Goal: Task Accomplishment & Management: Manage account settings

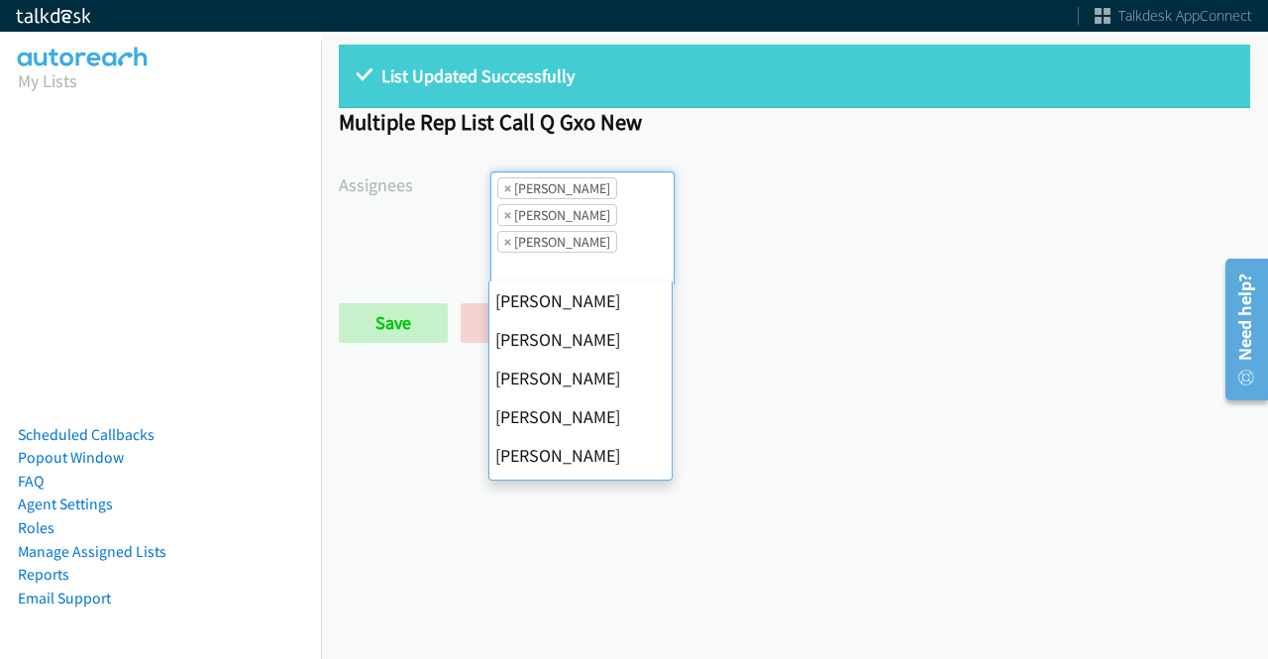
click at [504, 186] on span "×" at bounding box center [507, 188] width 7 height 20
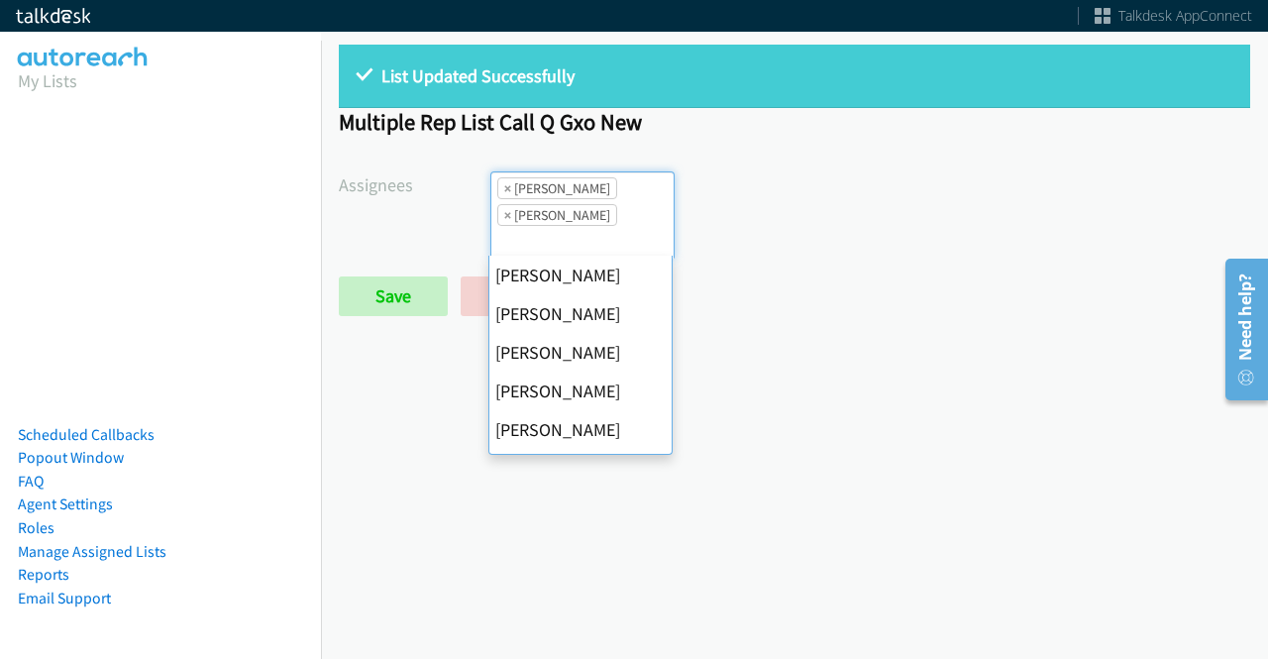
click at [504, 186] on span "×" at bounding box center [507, 188] width 7 height 20
select select "fd8c5d46-30db-44cb-8f0d-00da318b790a"
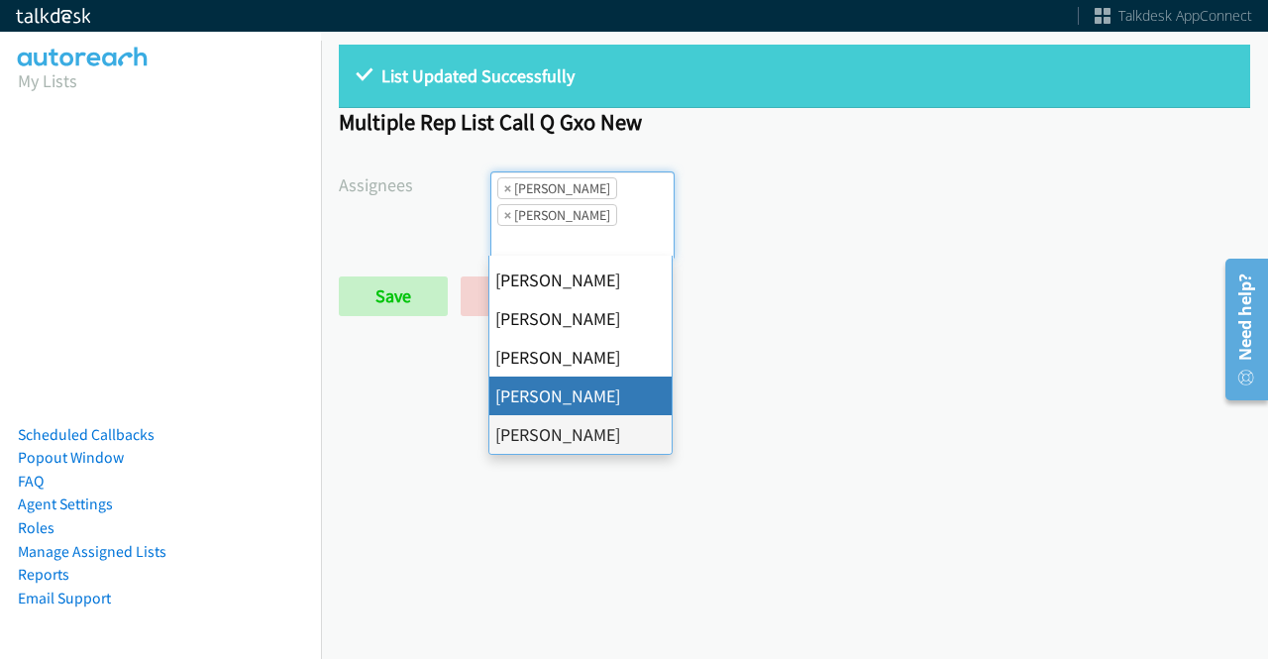
select select
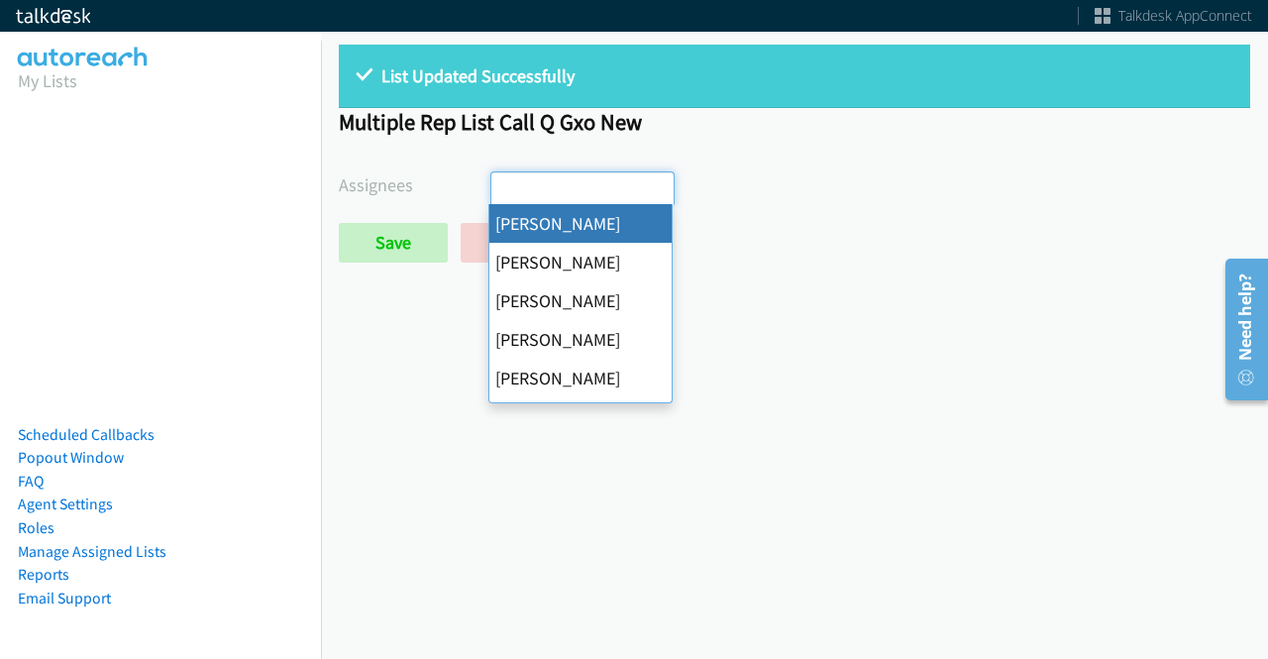
click at [503, 186] on input "search" at bounding box center [526, 188] width 69 height 32
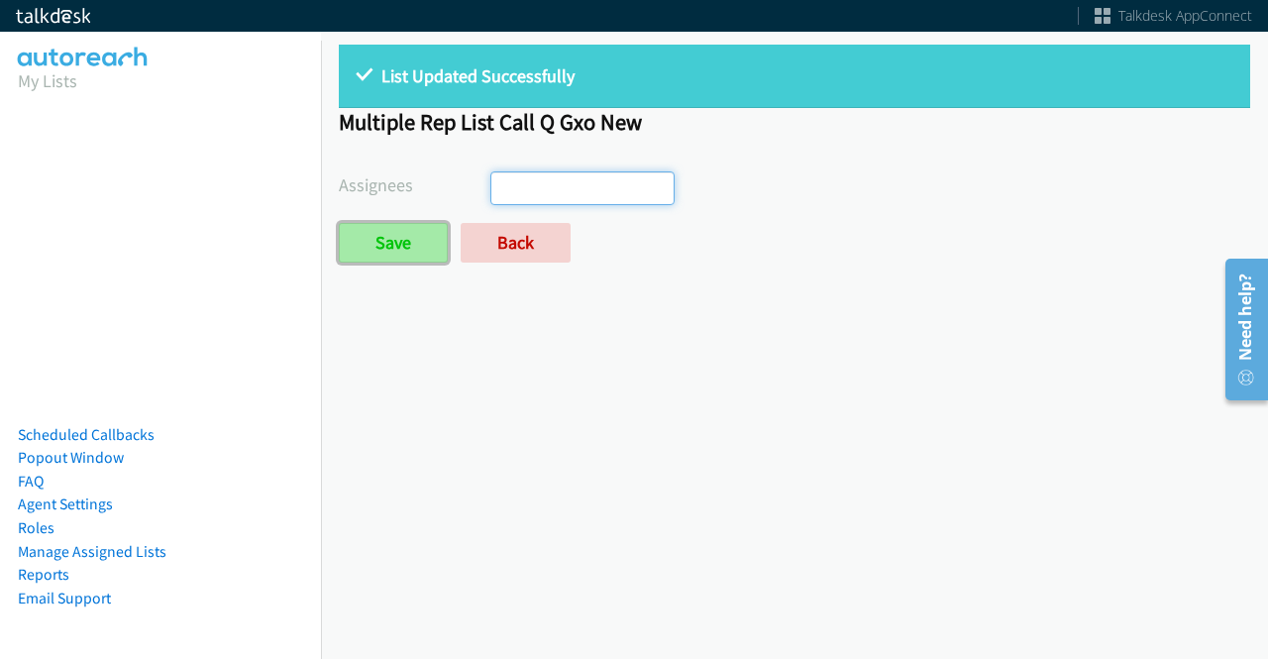
click at [411, 261] on input "Save" at bounding box center [393, 243] width 109 height 40
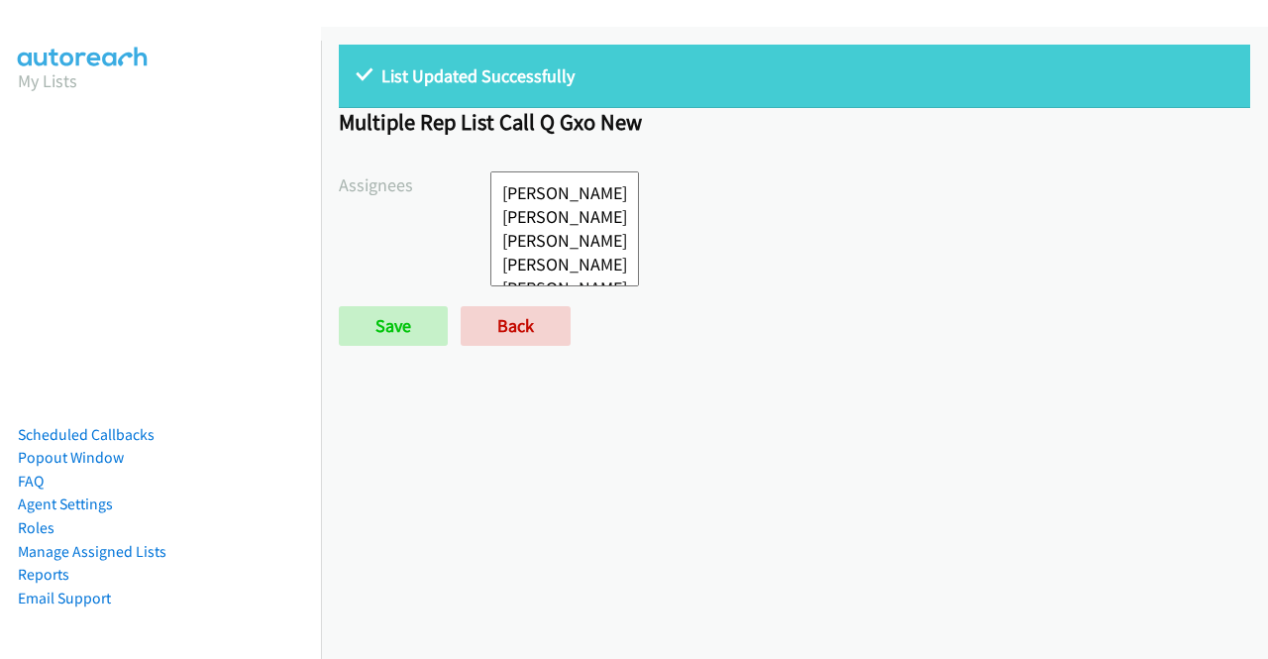
select select
click at [496, 315] on div "List Updated Successfully Multiple Rep List Call Q Gxo New Assignees Abigail Od…" at bounding box center [794, 343] width 947 height 632
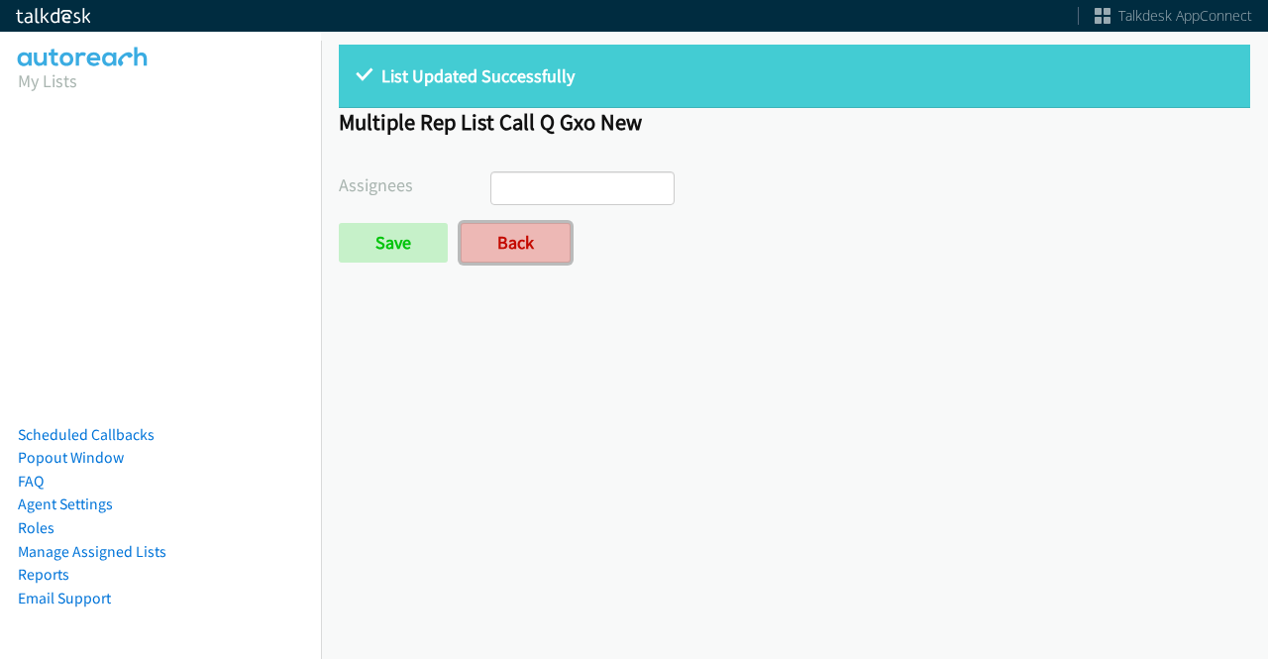
click at [509, 243] on link "Back" at bounding box center [516, 243] width 110 height 40
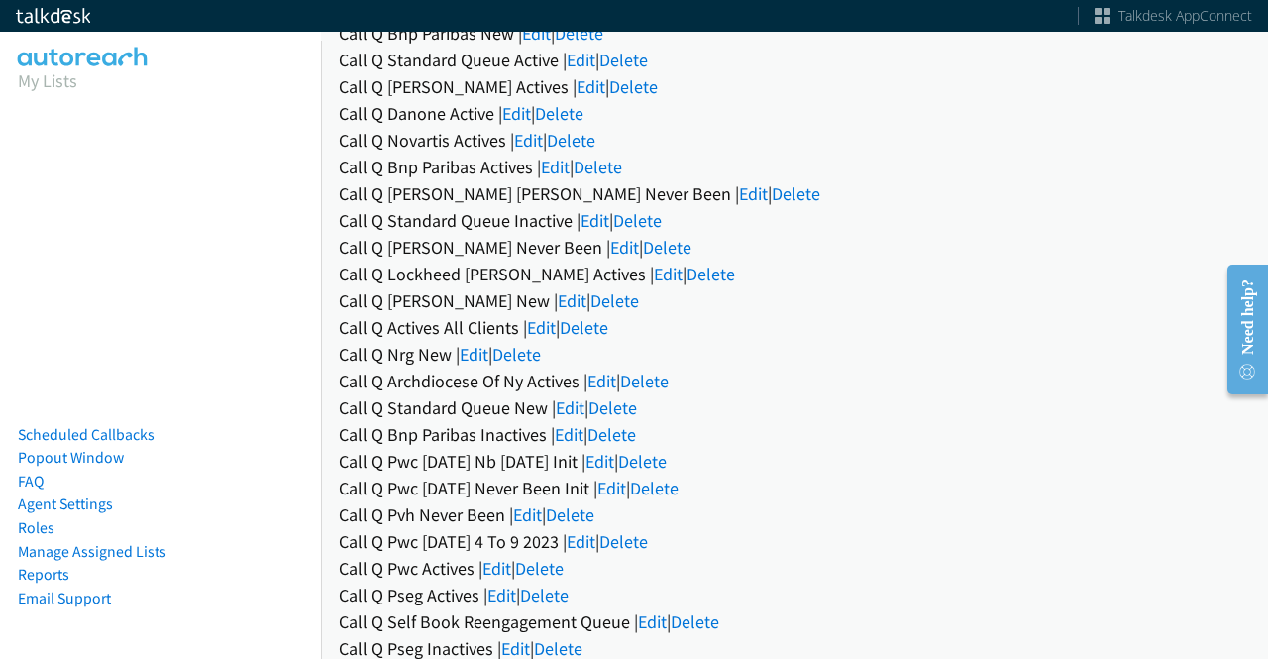
scroll to position [550, 0]
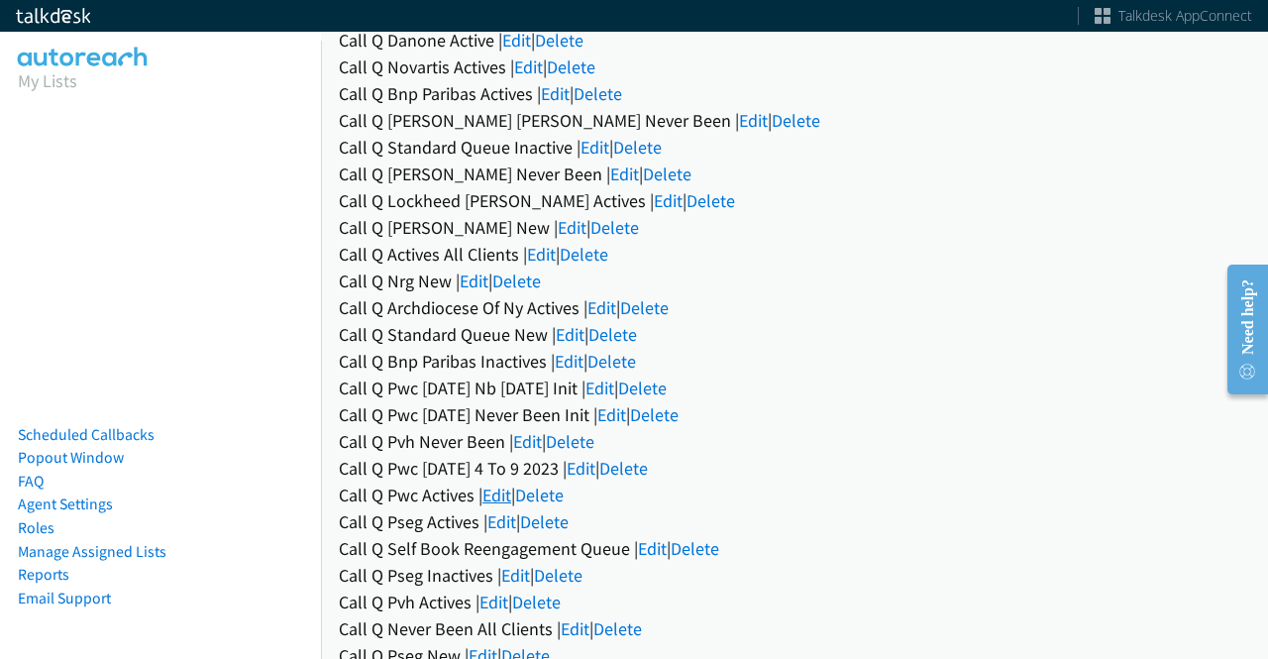
click at [500, 497] on link "Edit" at bounding box center [497, 495] width 29 height 23
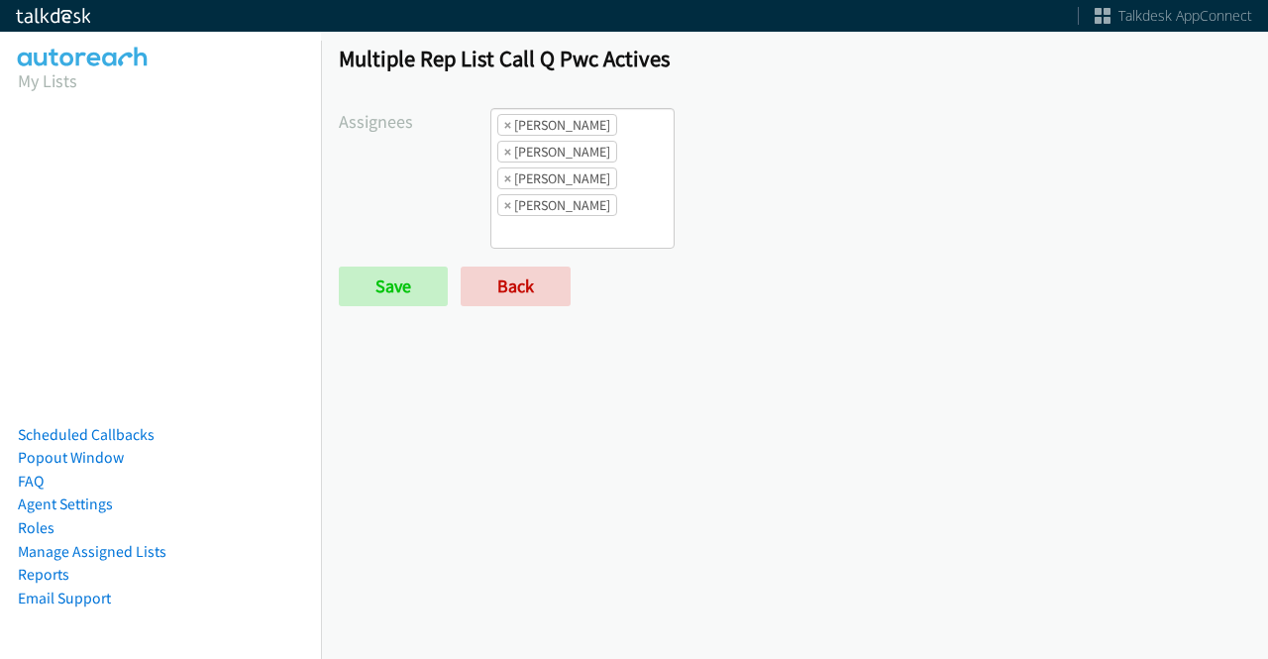
click at [500, 129] on li "× [PERSON_NAME]" at bounding box center [557, 125] width 120 height 22
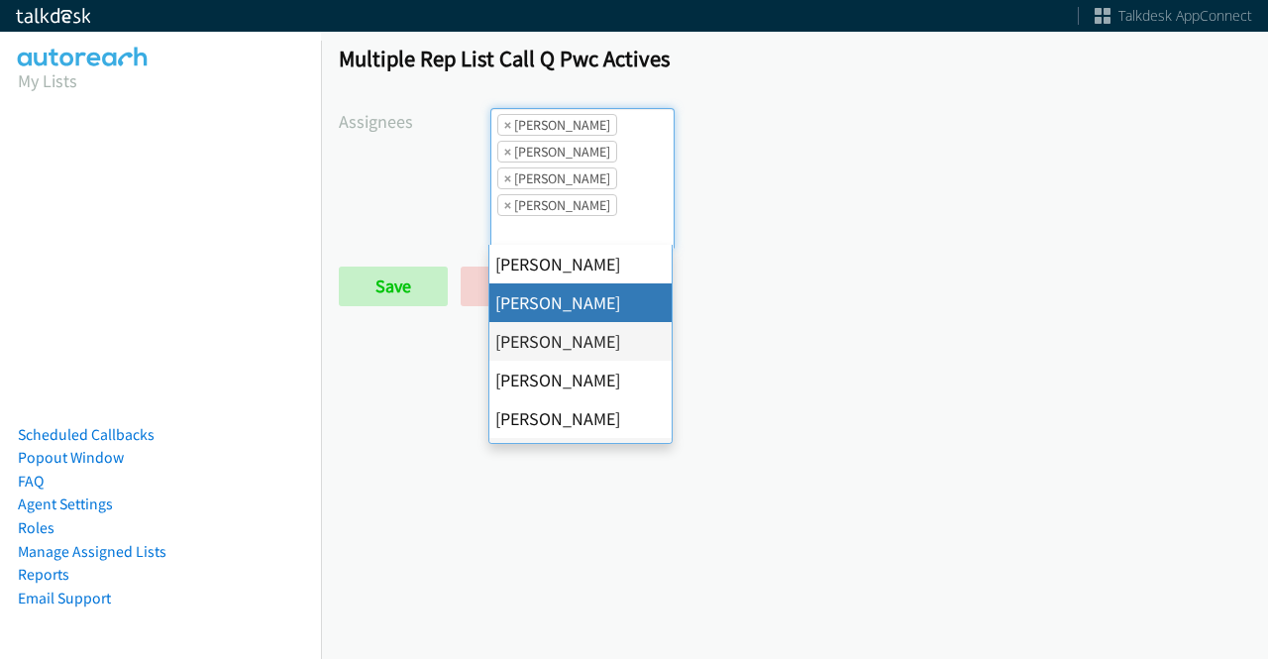
click at [500, 129] on li "× Alana Ruiz" at bounding box center [557, 125] width 120 height 22
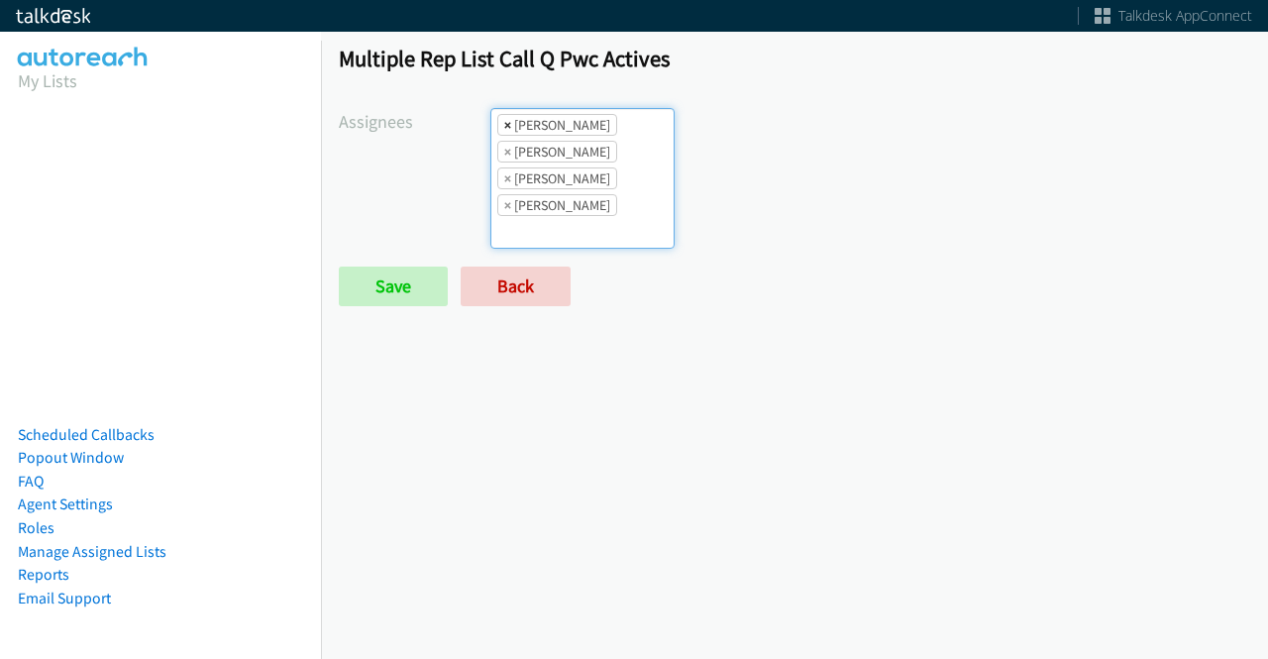
click at [504, 121] on span "×" at bounding box center [507, 125] width 7 height 20
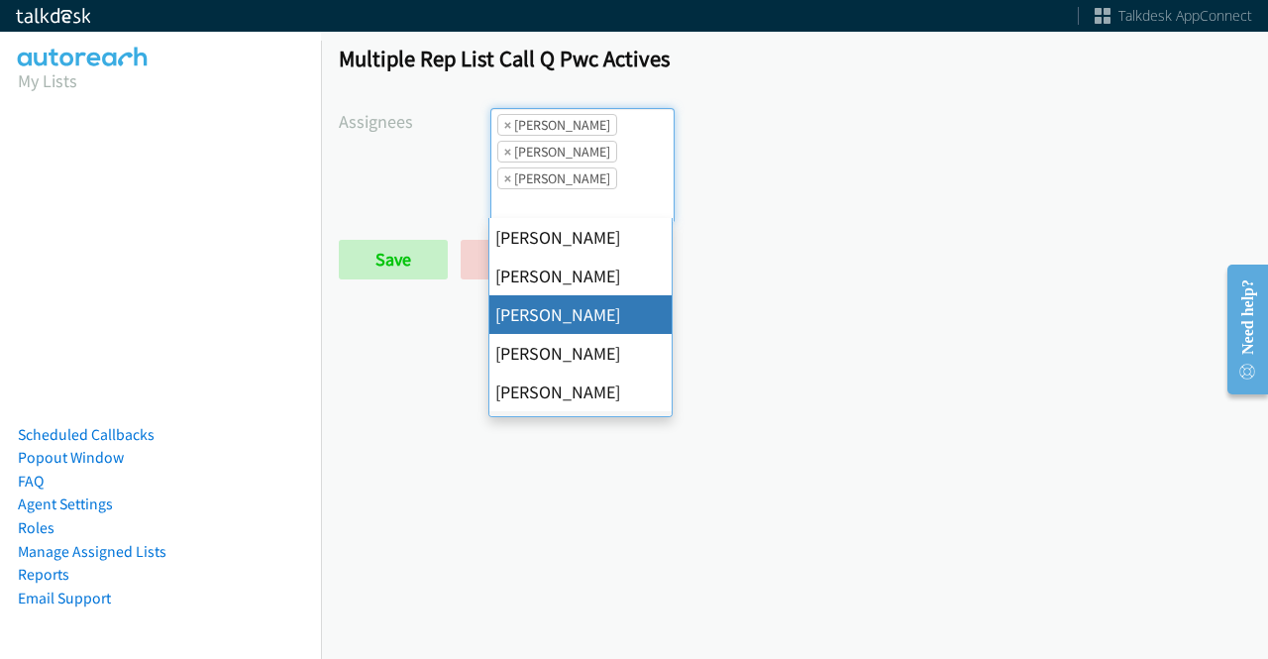
scroll to position [24, 0]
click at [504, 121] on span "×" at bounding box center [507, 125] width 7 height 20
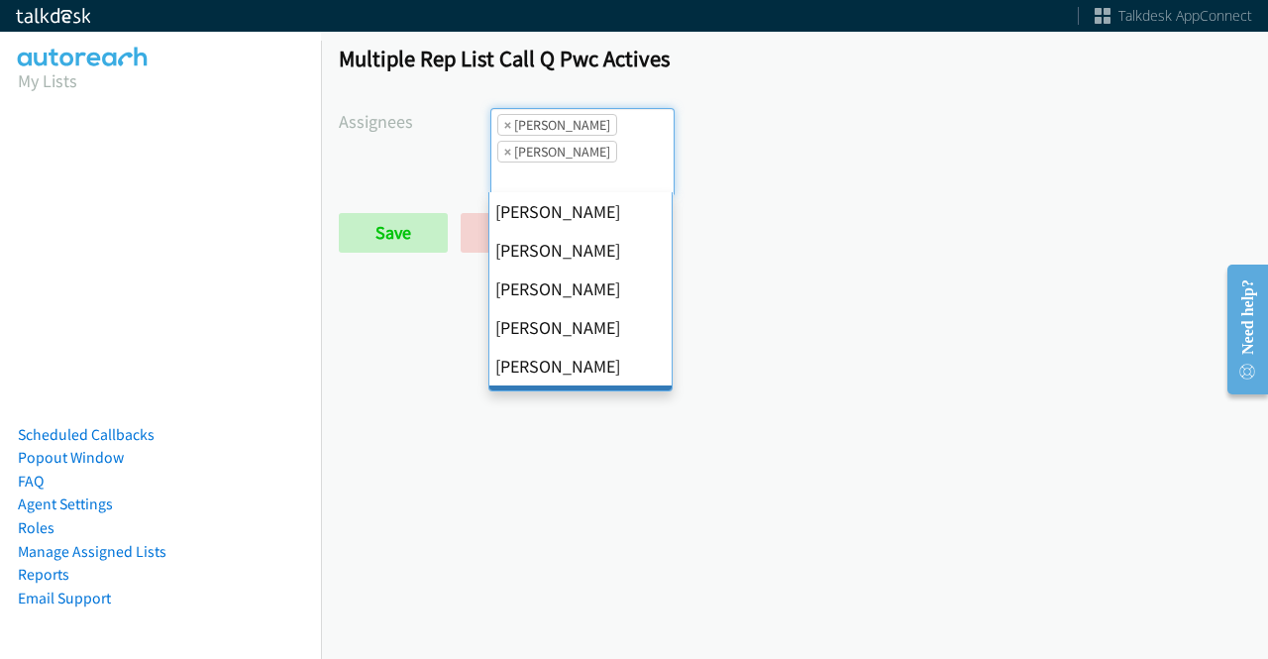
click at [504, 121] on span "×" at bounding box center [507, 125] width 7 height 20
select select "be9ce6ff-d490-4a7d-808b-73677b0698bf"
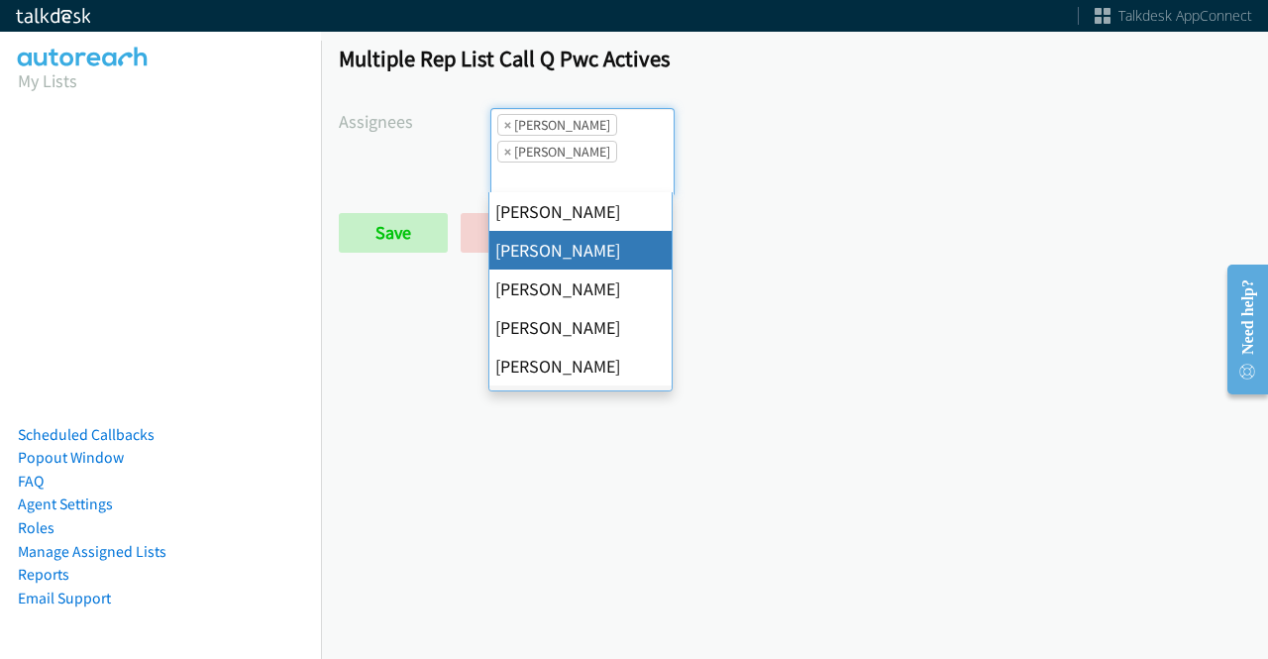
select select
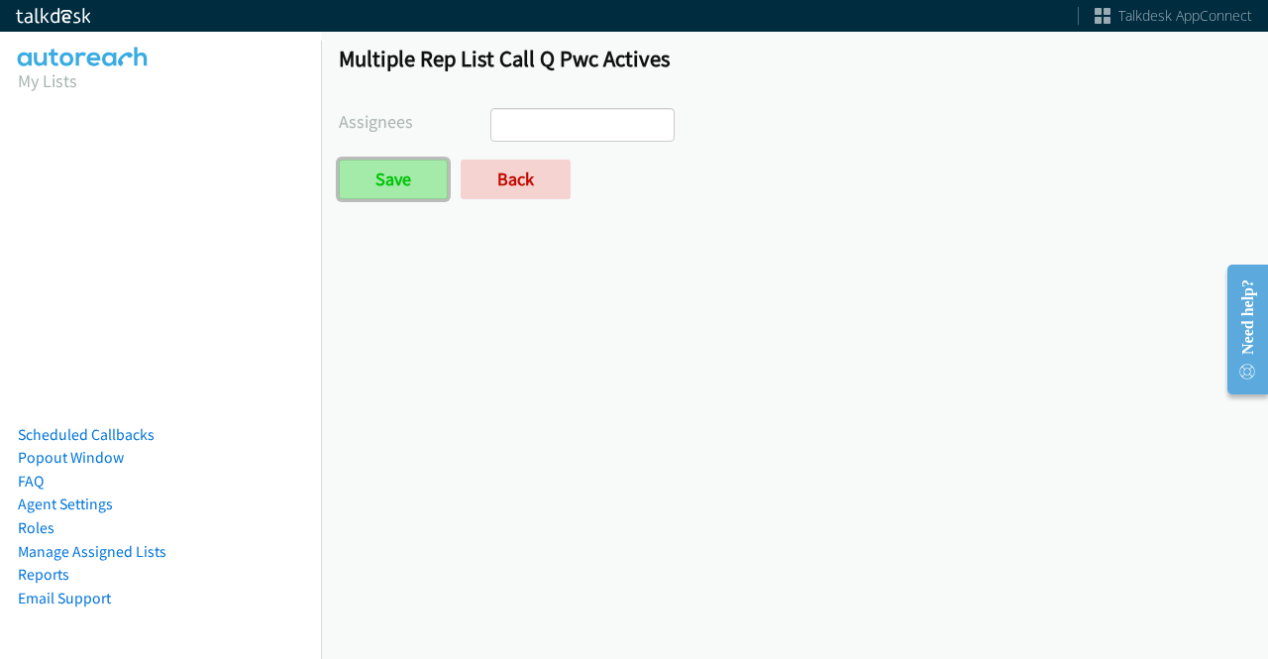
click at [424, 164] on input "Save" at bounding box center [393, 180] width 109 height 40
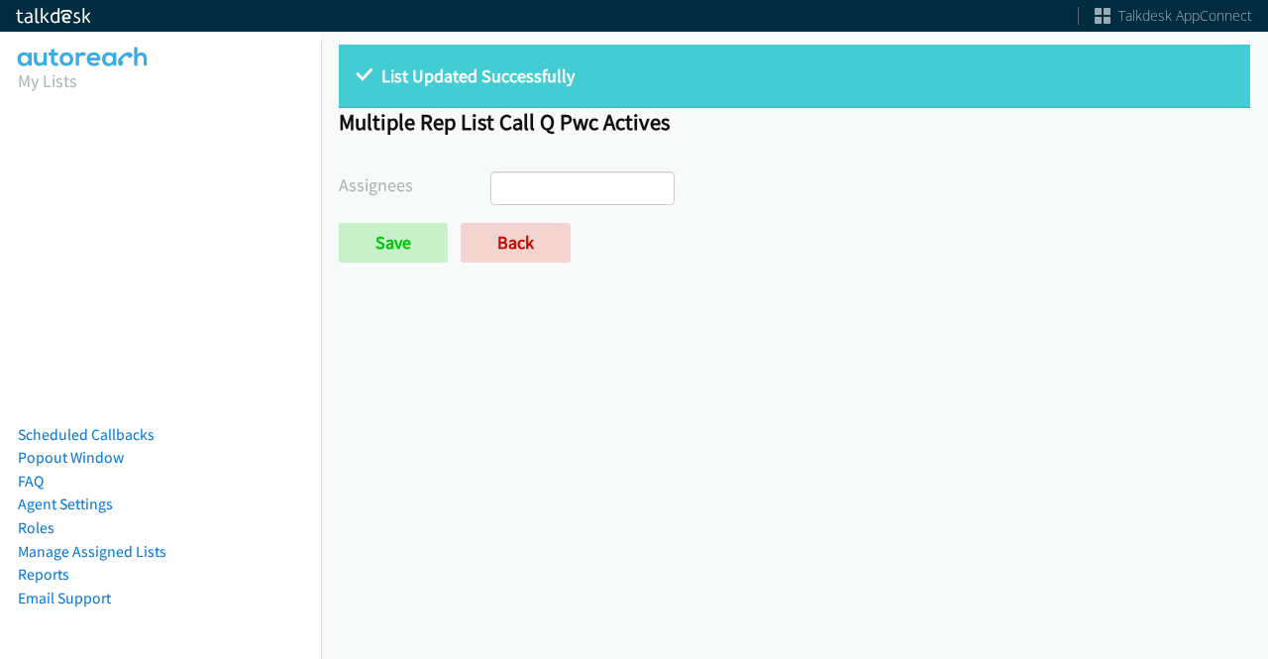
select select
click at [518, 230] on link "Back" at bounding box center [516, 243] width 110 height 40
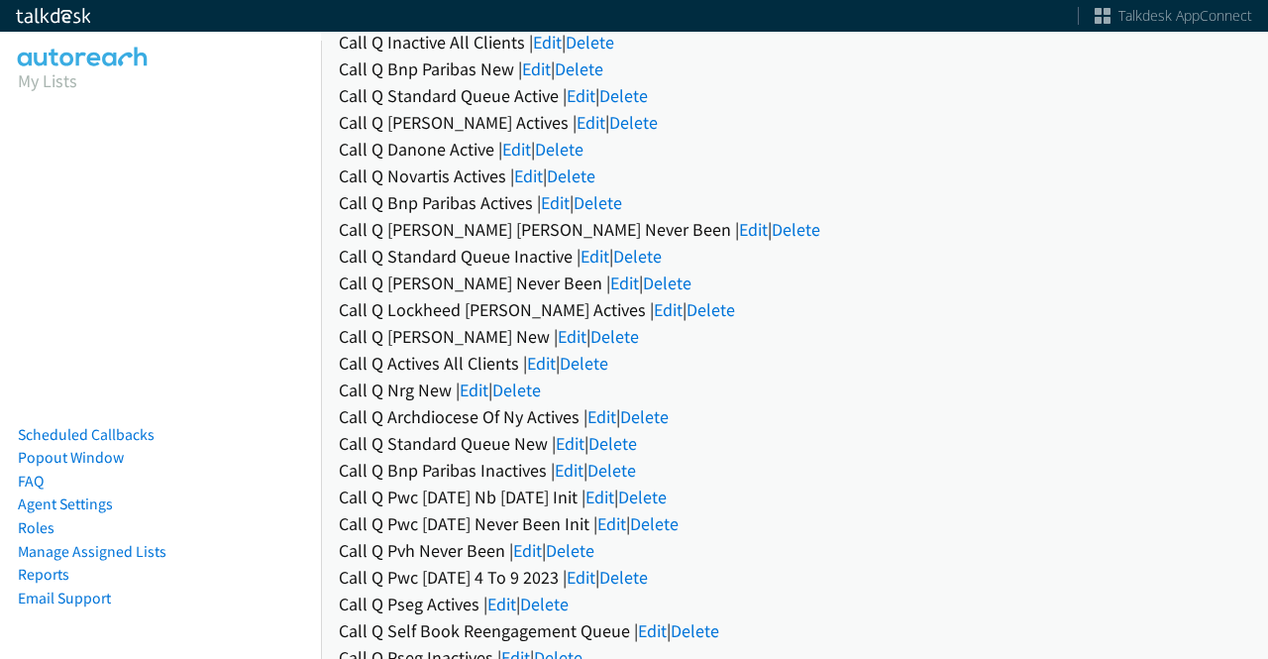
scroll to position [471, 0]
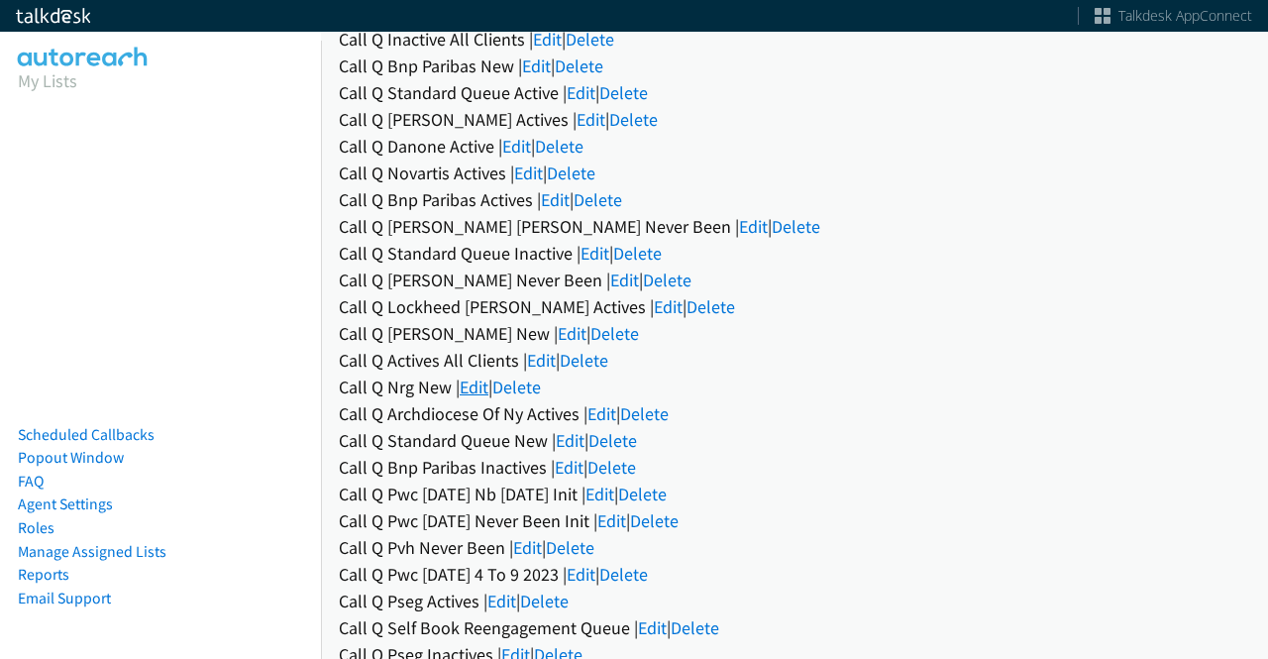
click at [488, 383] on link "Edit" at bounding box center [474, 387] width 29 height 23
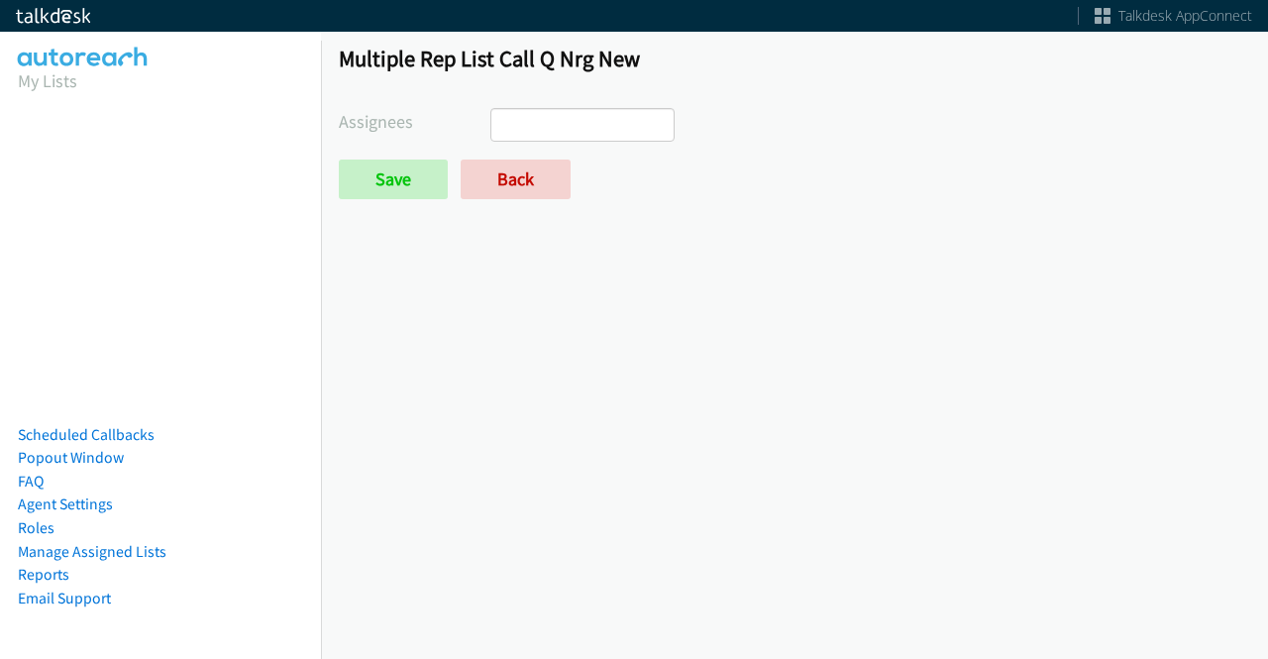
select select
click at [515, 176] on link "Back" at bounding box center [516, 180] width 110 height 40
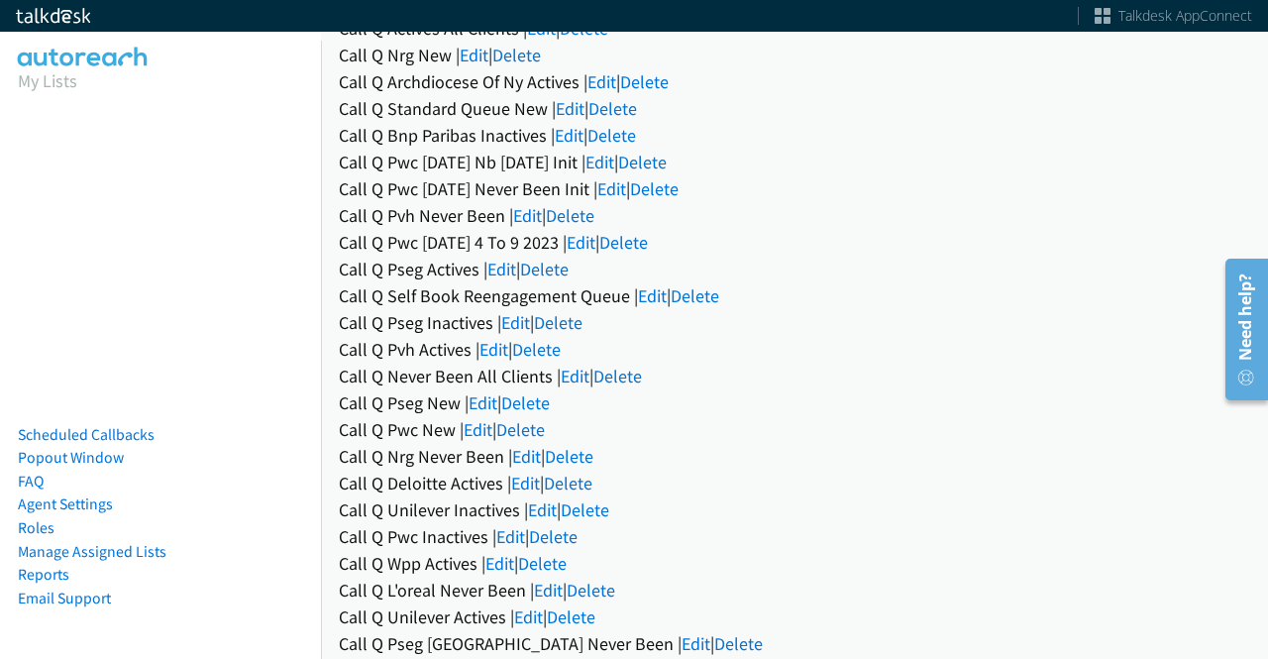
scroll to position [804, 0]
click at [492, 425] on link "Edit" at bounding box center [478, 428] width 29 height 23
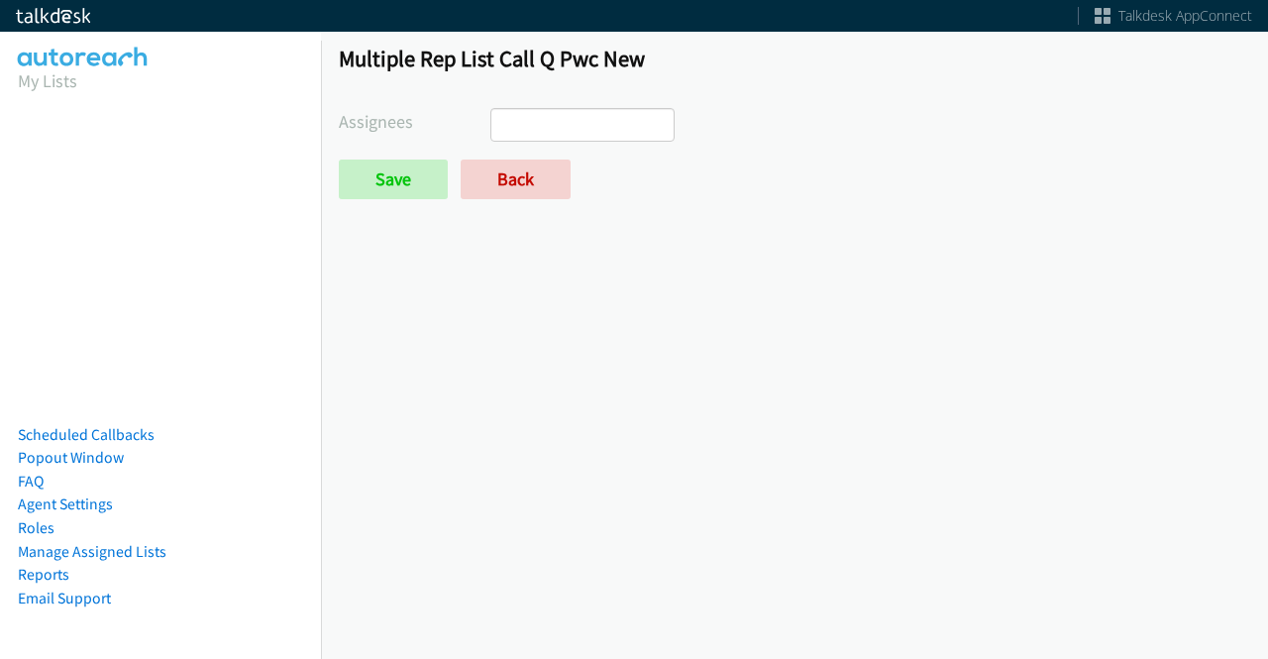
select select
click at [518, 178] on link "Back" at bounding box center [516, 180] width 110 height 40
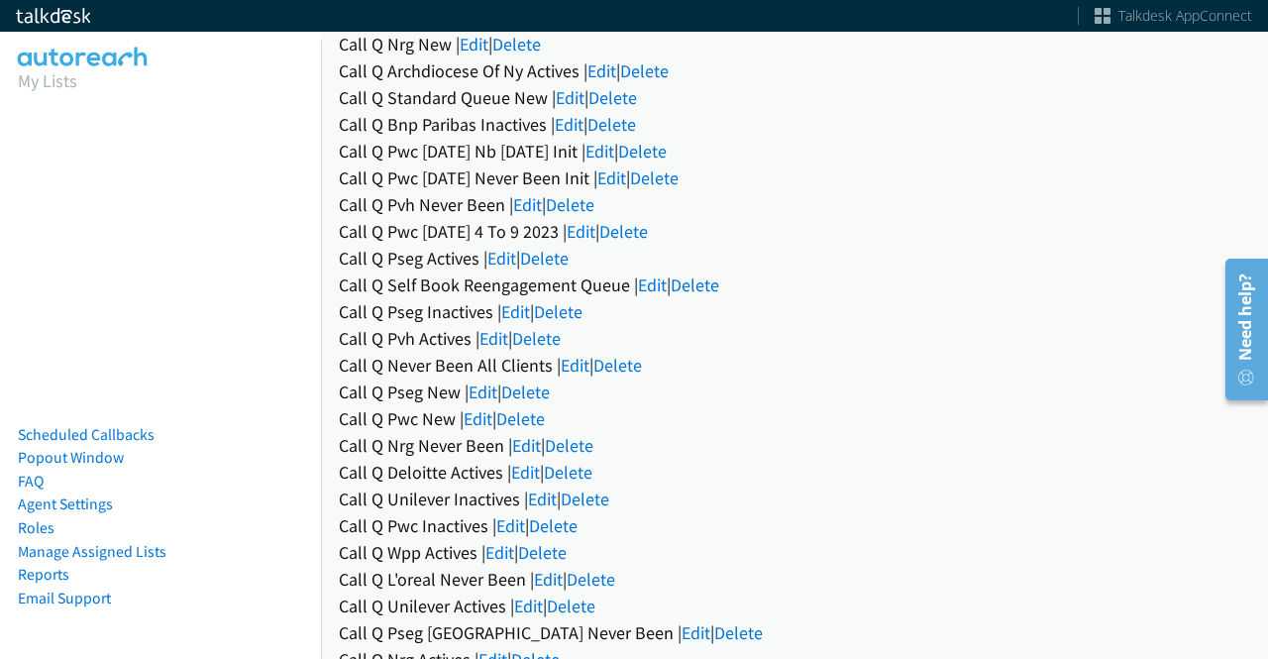
scroll to position [830, 0]
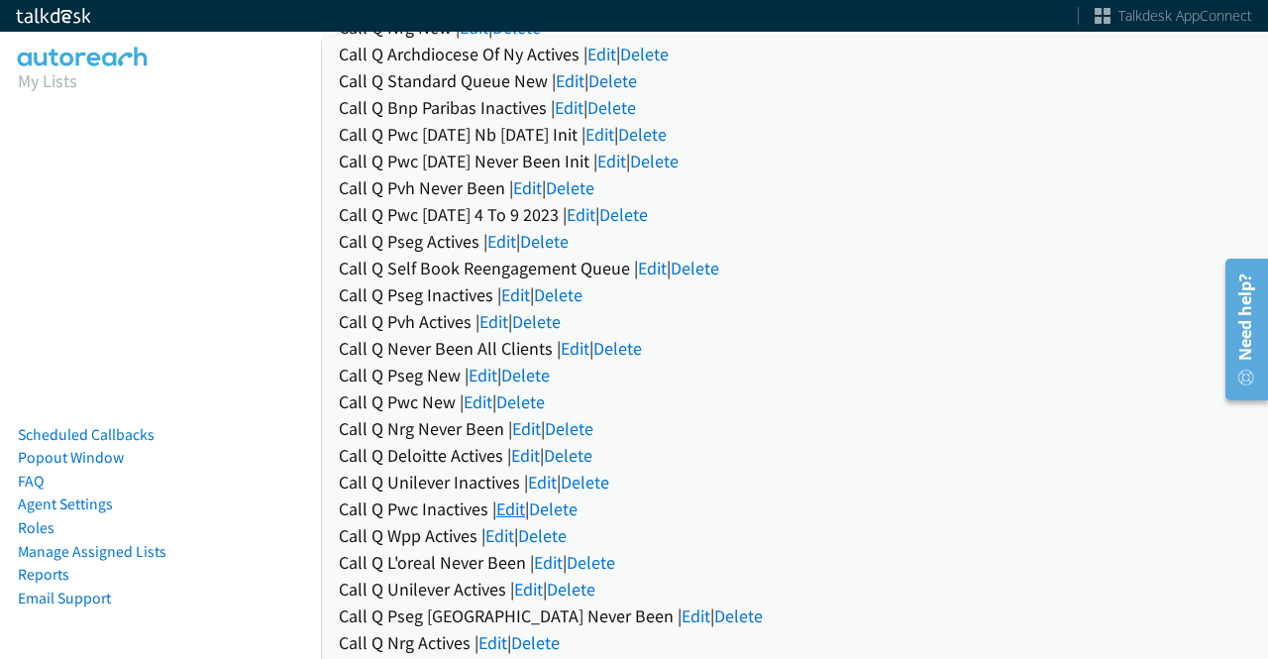
click at [510, 514] on link "Edit" at bounding box center [510, 508] width 29 height 23
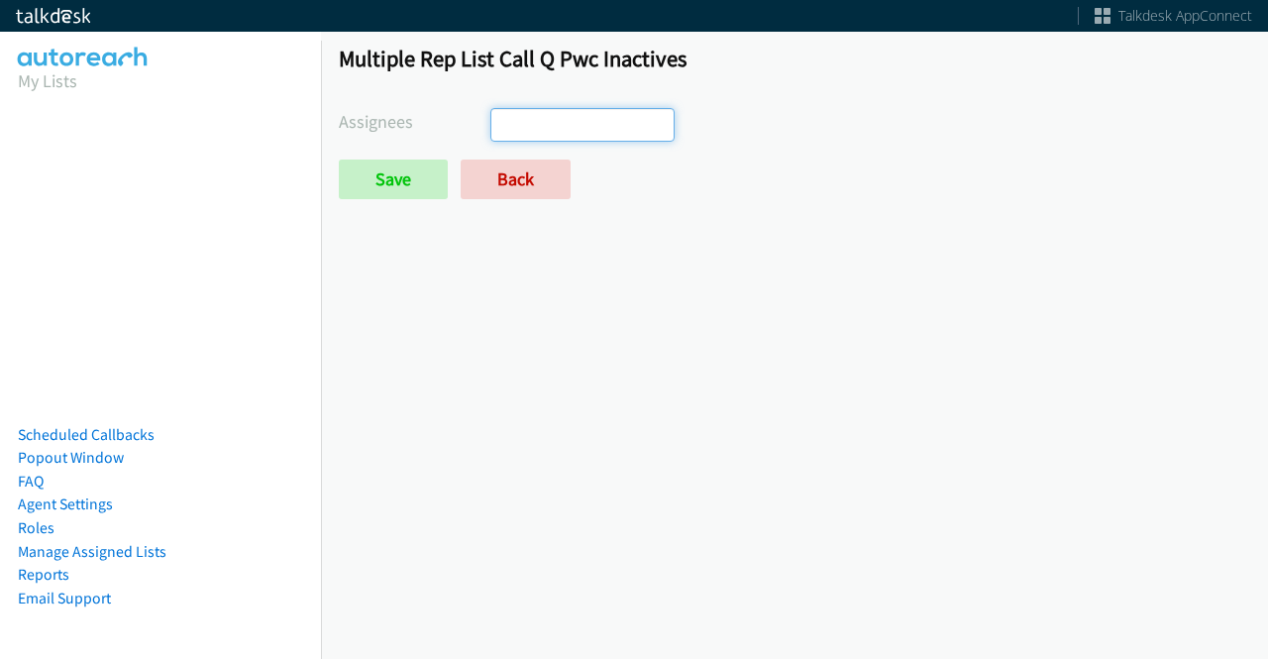
click at [567, 121] on ul at bounding box center [583, 125] width 182 height 32
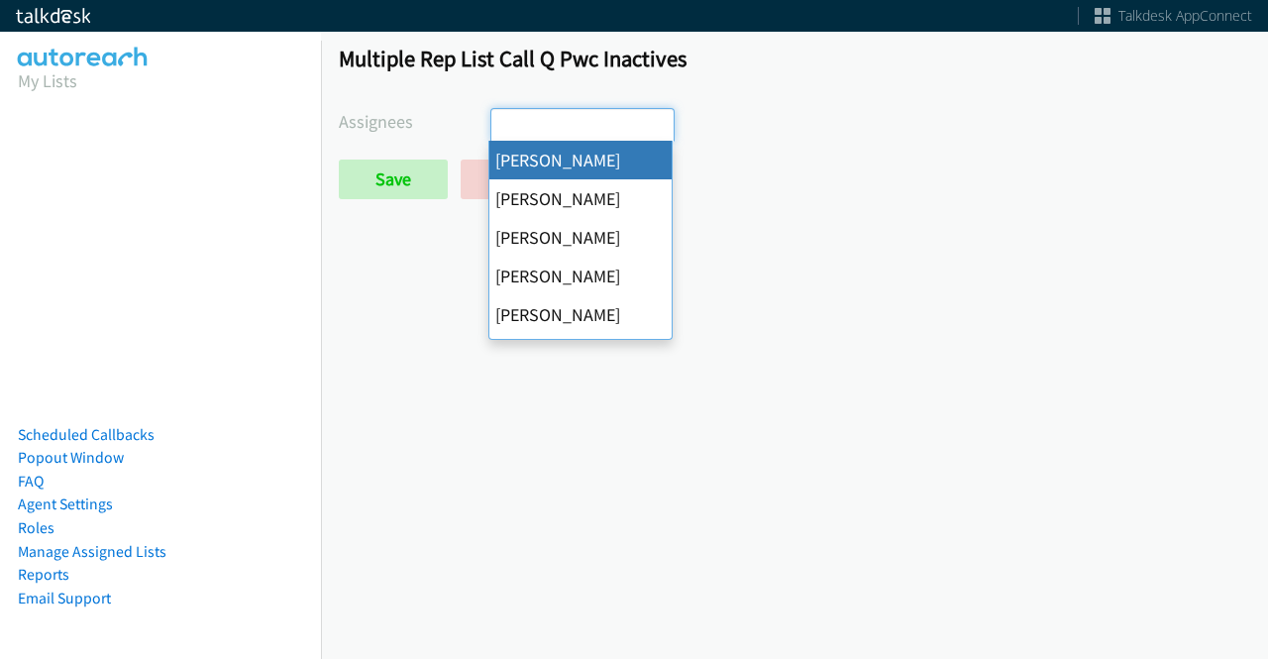
select select "cb11e729-9a1d-44de-9b38-0f5a50c7e01c"
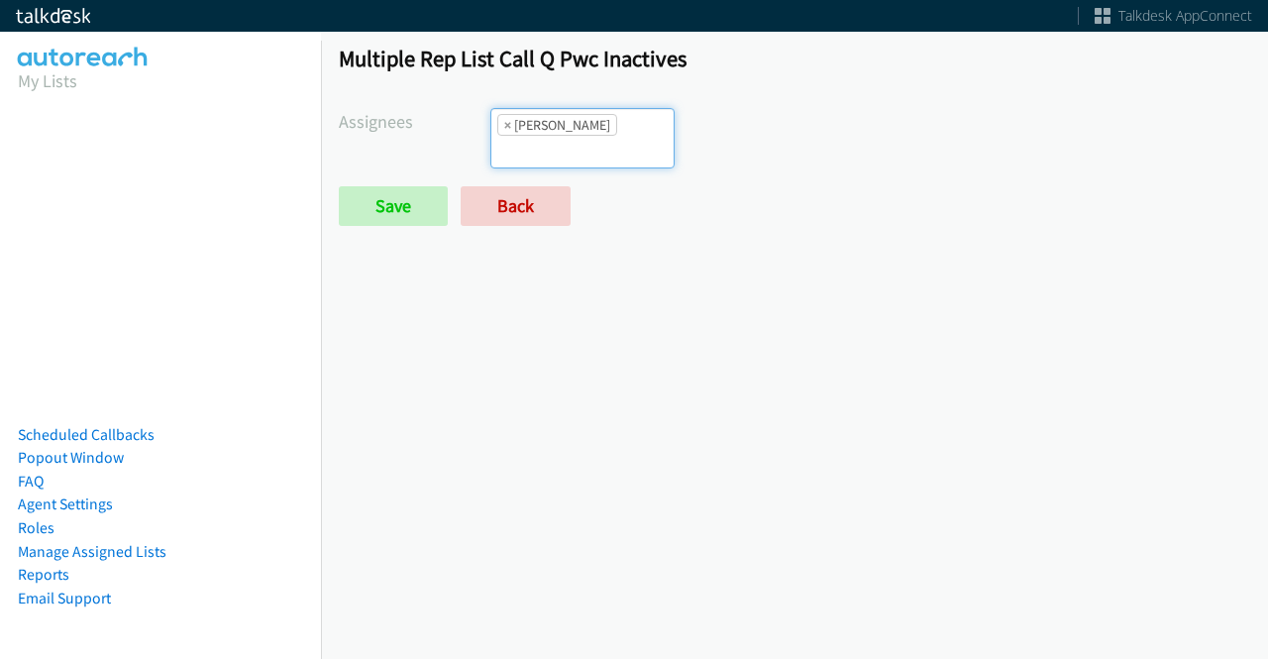
click at [575, 151] on ul "× Abigail Odhiambo" at bounding box center [583, 138] width 182 height 58
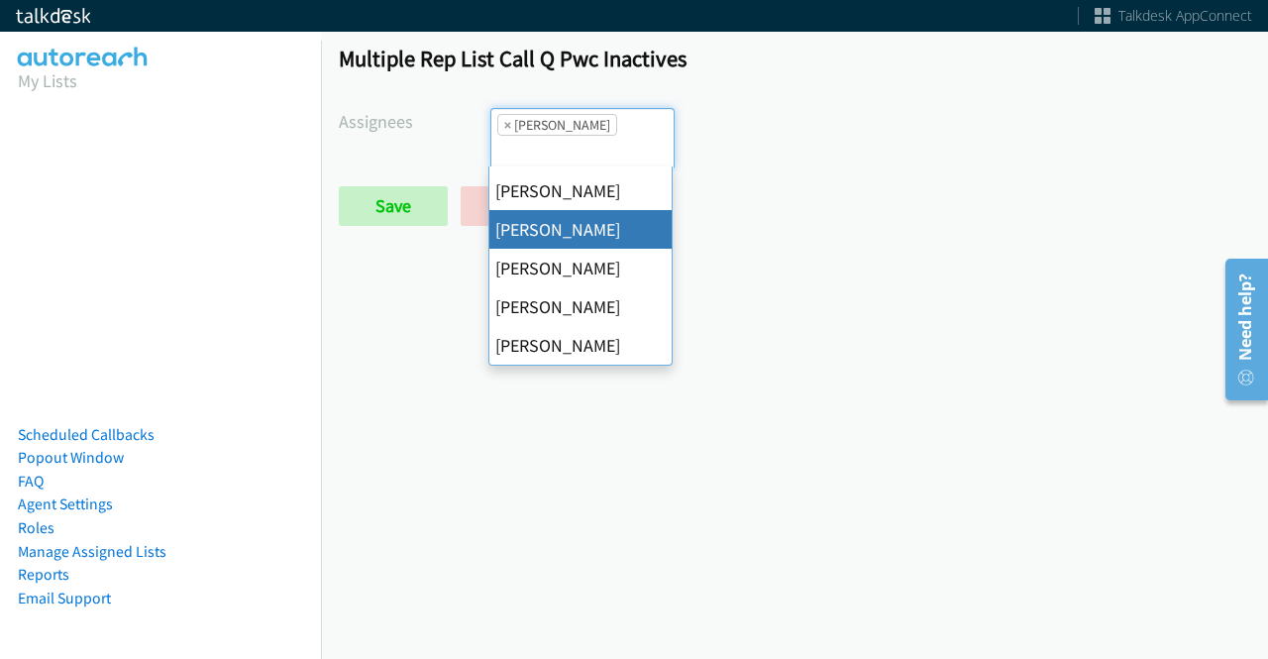
scroll to position [382, 0]
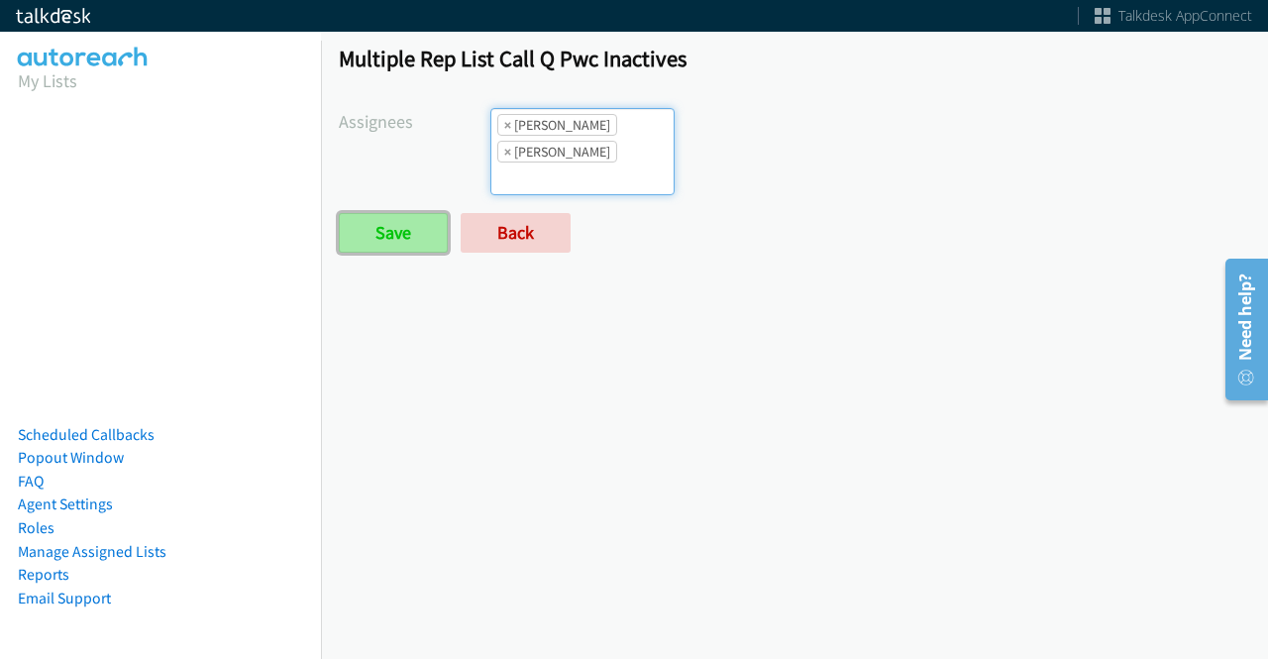
click at [403, 227] on input "Save" at bounding box center [393, 233] width 109 height 40
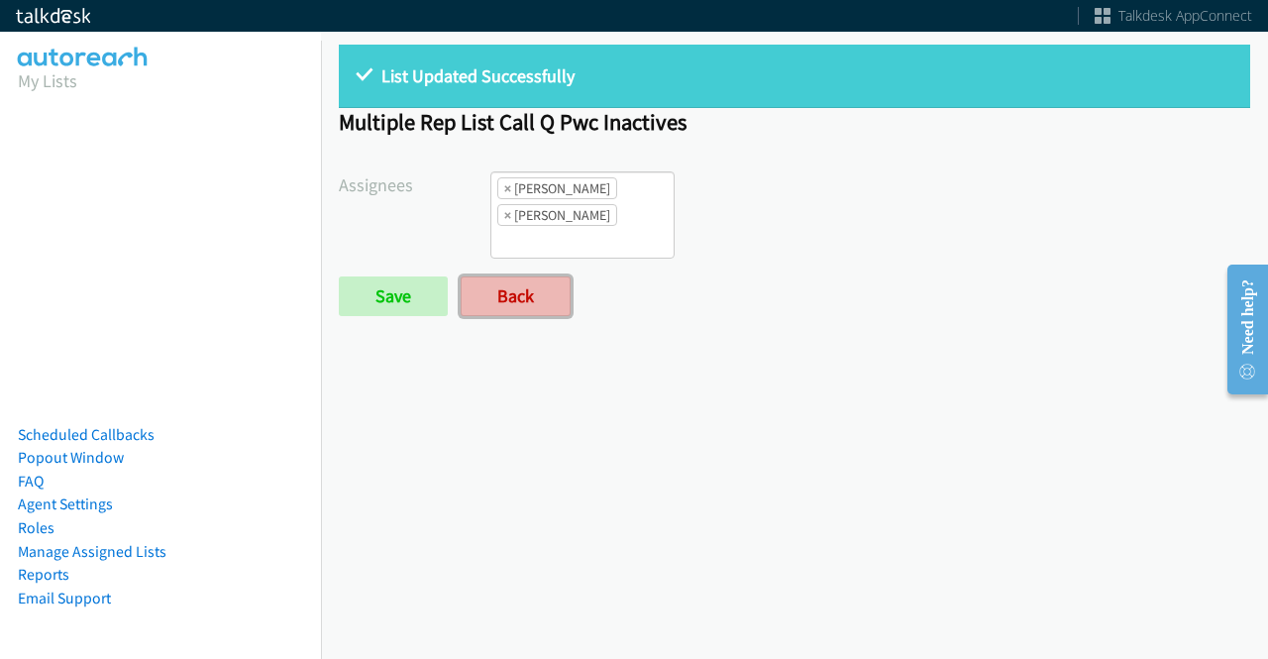
click at [471, 284] on link "Back" at bounding box center [516, 296] width 110 height 40
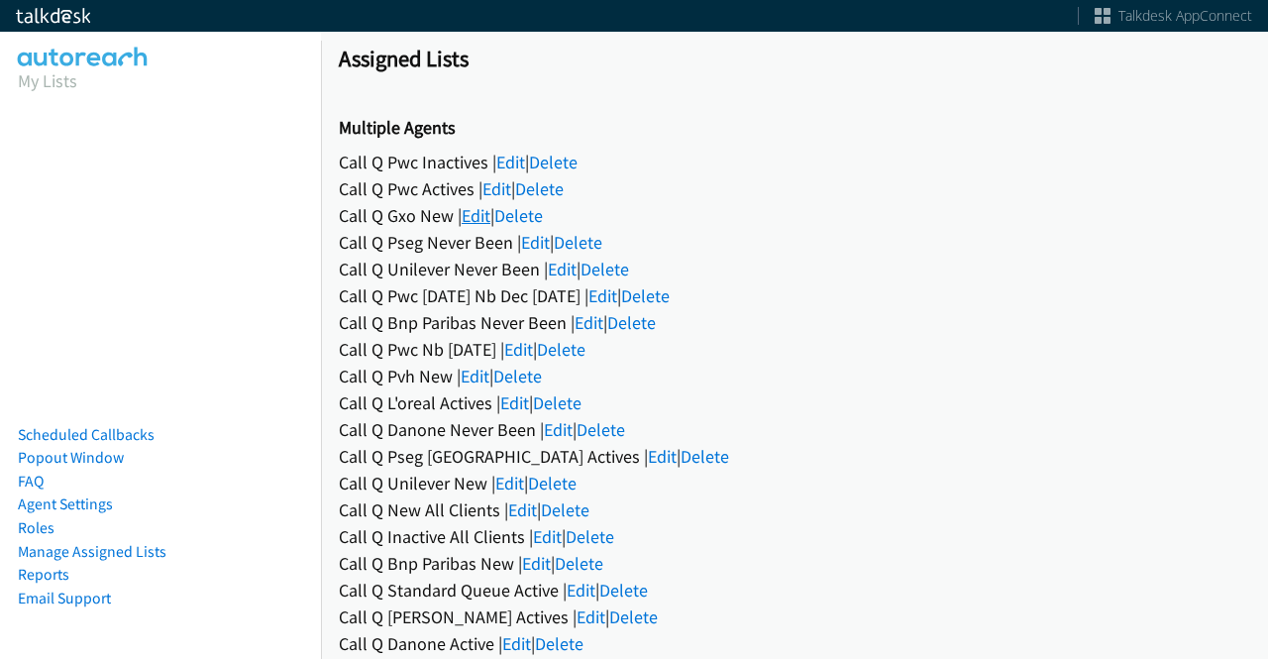
click at [480, 217] on link "Edit" at bounding box center [476, 215] width 29 height 23
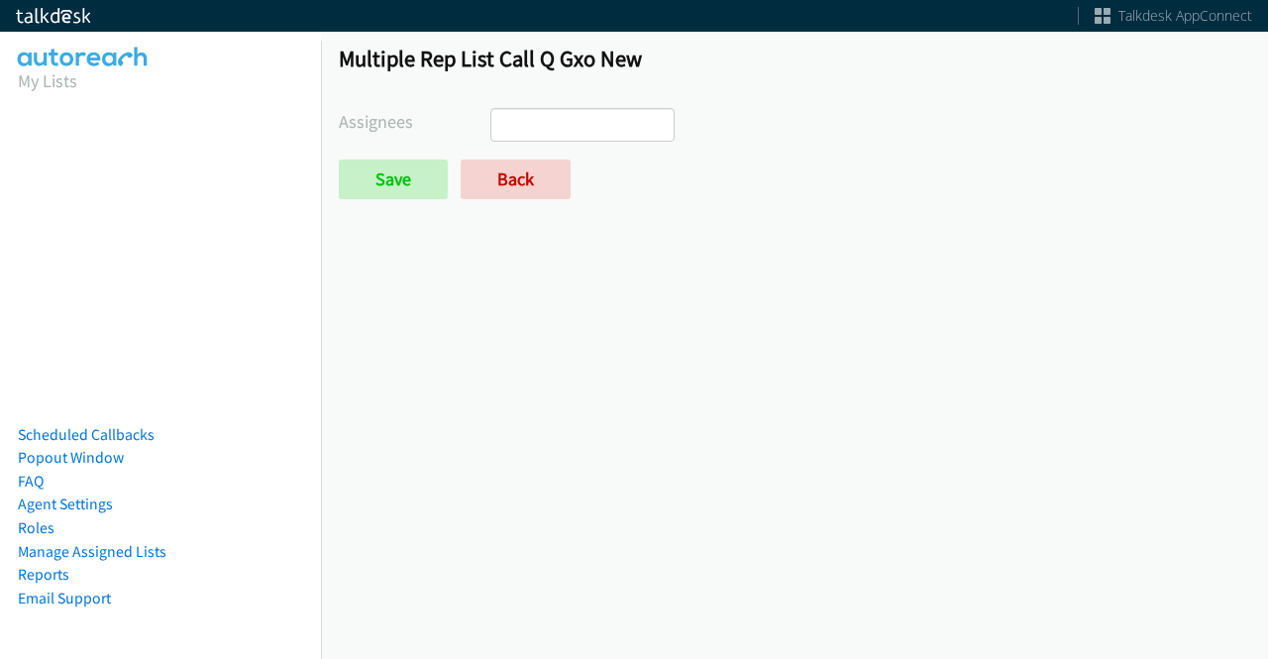
select select
click at [503, 168] on link "Back" at bounding box center [516, 180] width 110 height 40
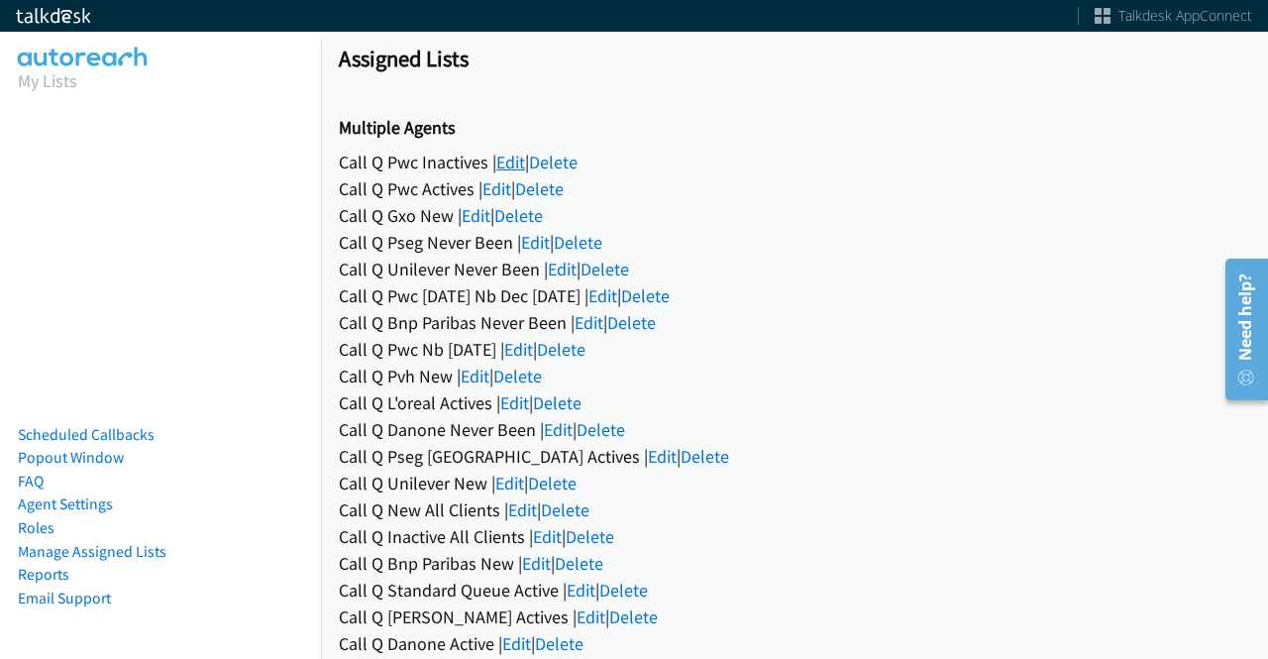
click at [521, 163] on link "Edit" at bounding box center [510, 162] width 29 height 23
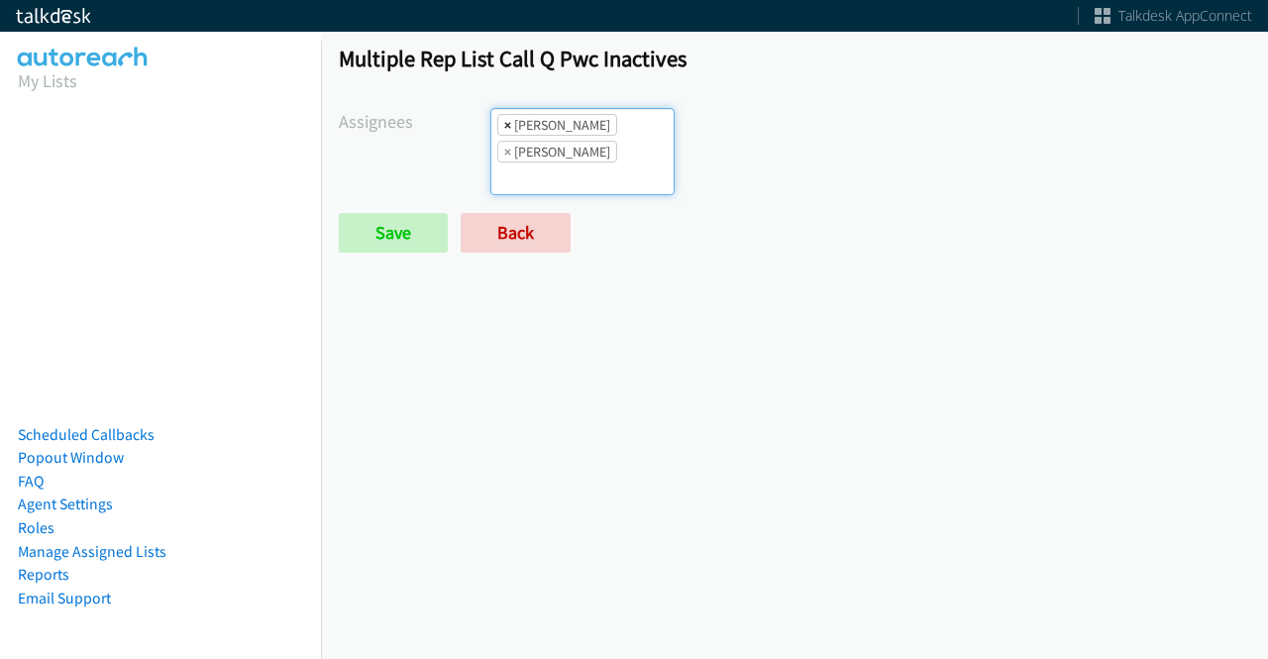
click at [504, 122] on span "×" at bounding box center [507, 125] width 7 height 20
select select "342df737-67c3-4ba0-b24a-dddbcb1c4b65"
select select
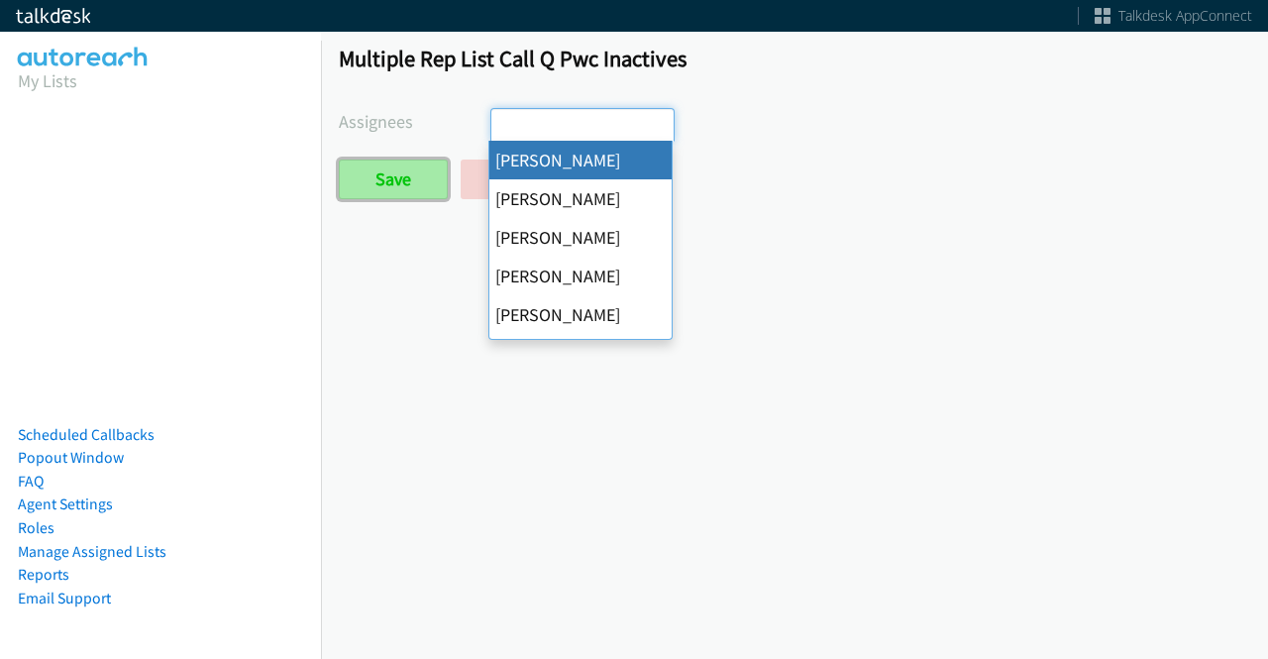
click at [405, 187] on input "Save" at bounding box center [393, 180] width 109 height 40
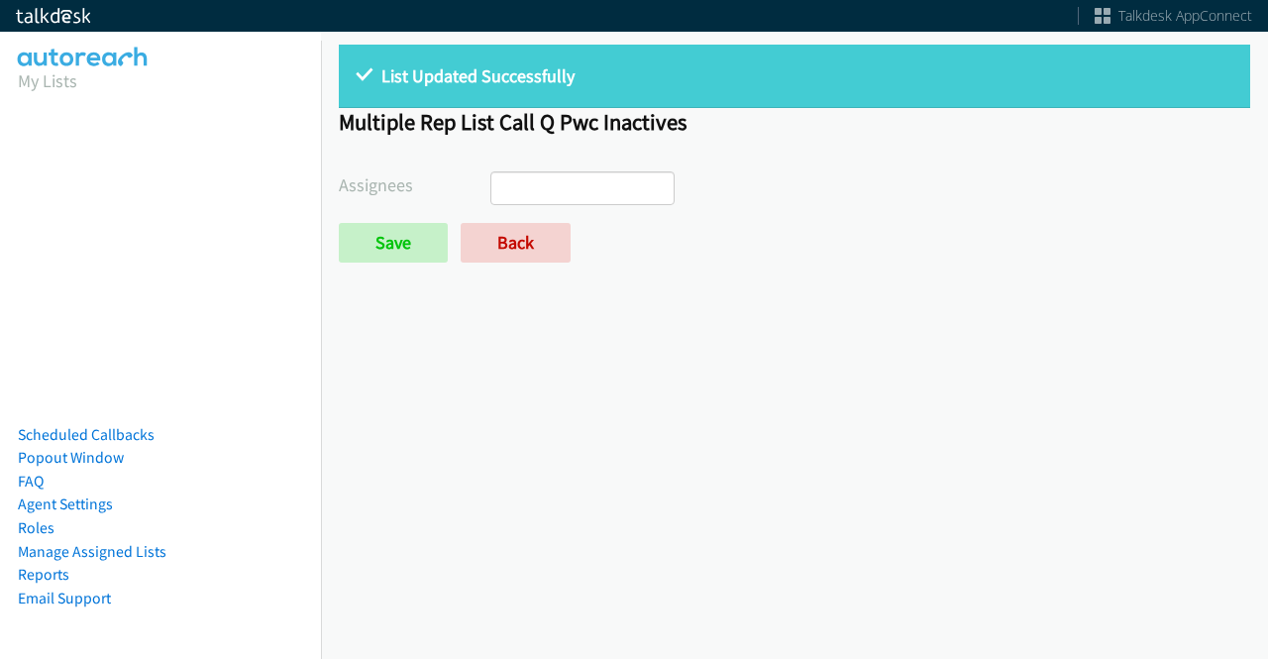
select select
click at [519, 246] on link "Back" at bounding box center [516, 243] width 110 height 40
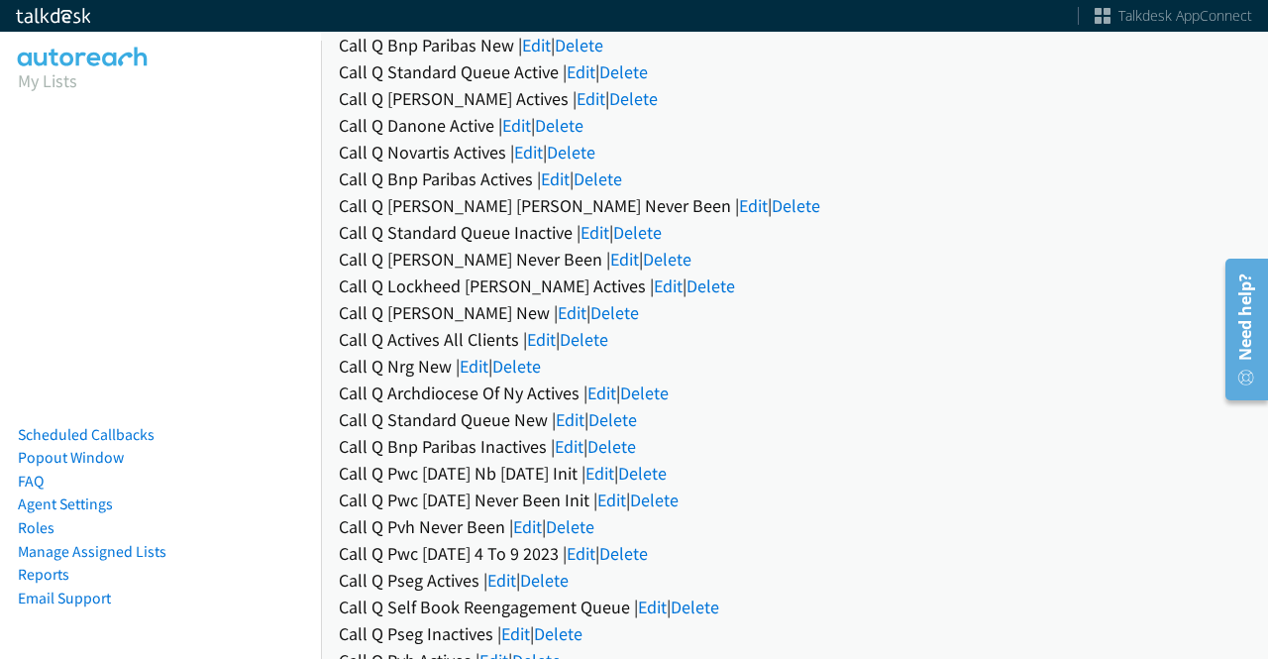
scroll to position [520, 0]
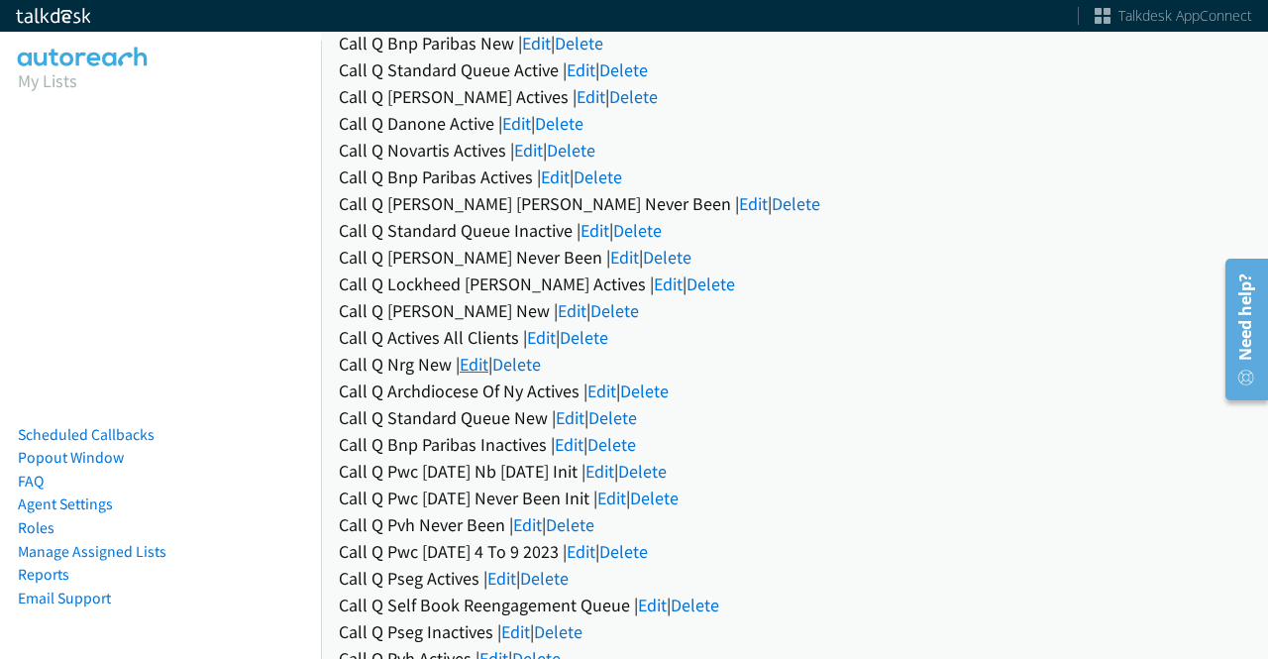
click at [479, 360] on link "Edit" at bounding box center [474, 364] width 29 height 23
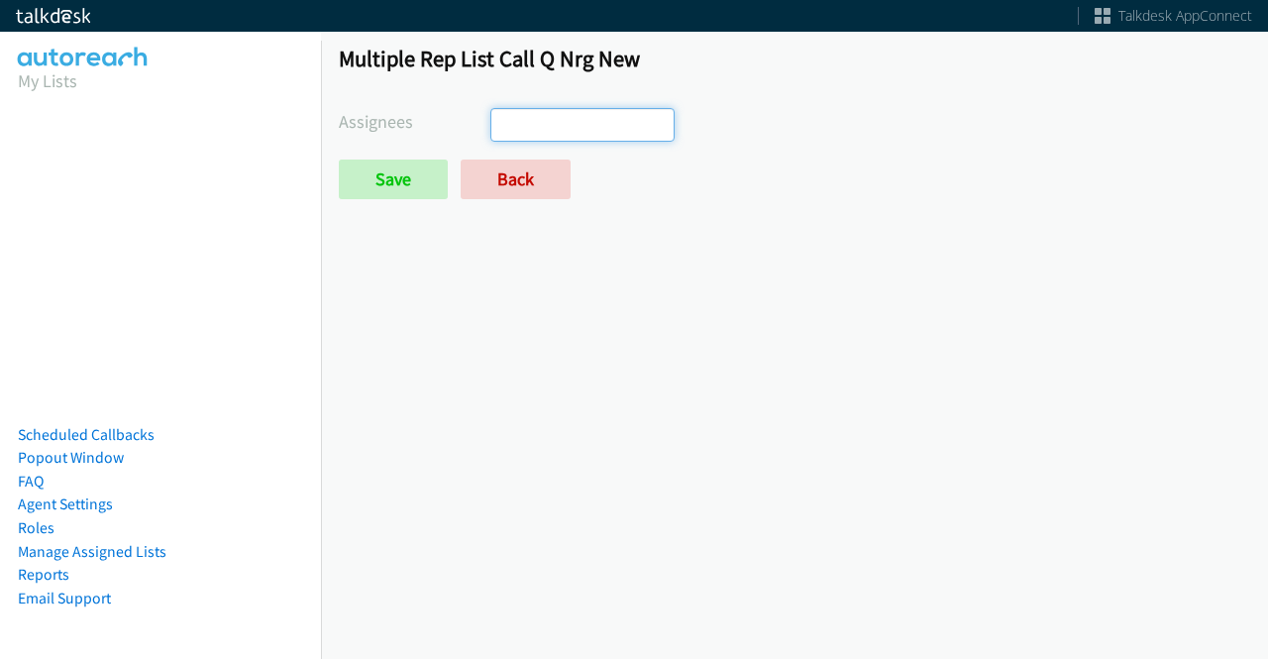
click at [557, 122] on input "search" at bounding box center [526, 125] width 69 height 32
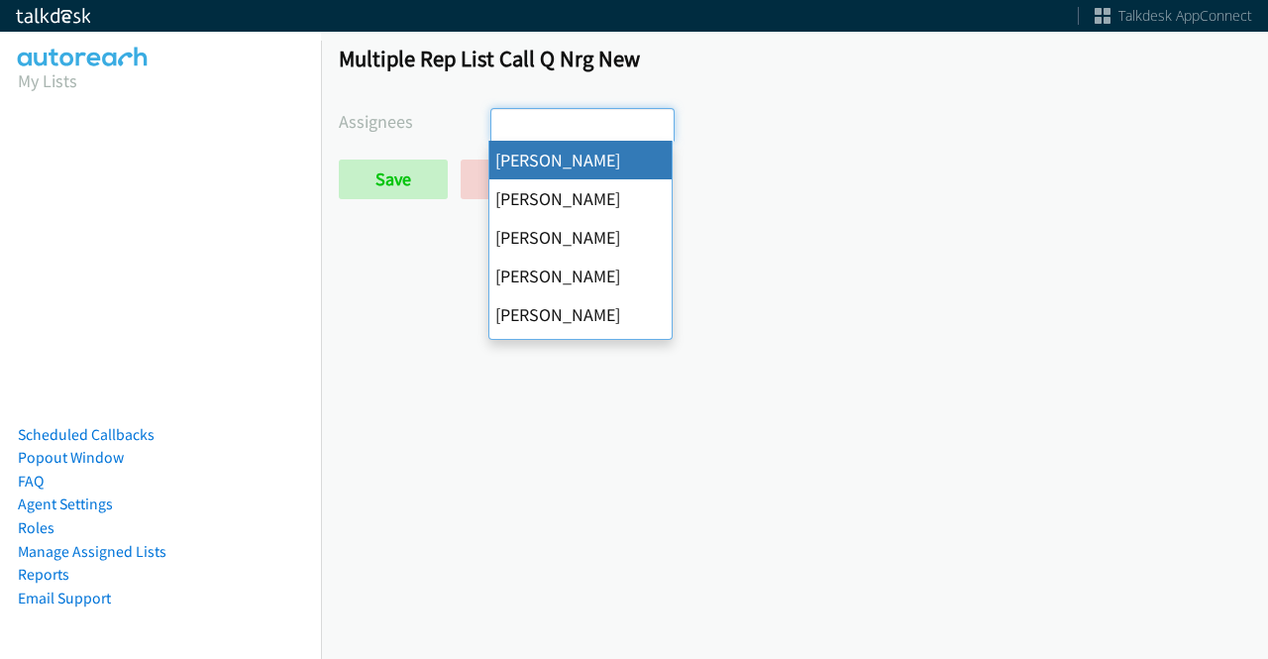
select select "cb11e729-9a1d-44de-9b38-0f5a50c7e01c"
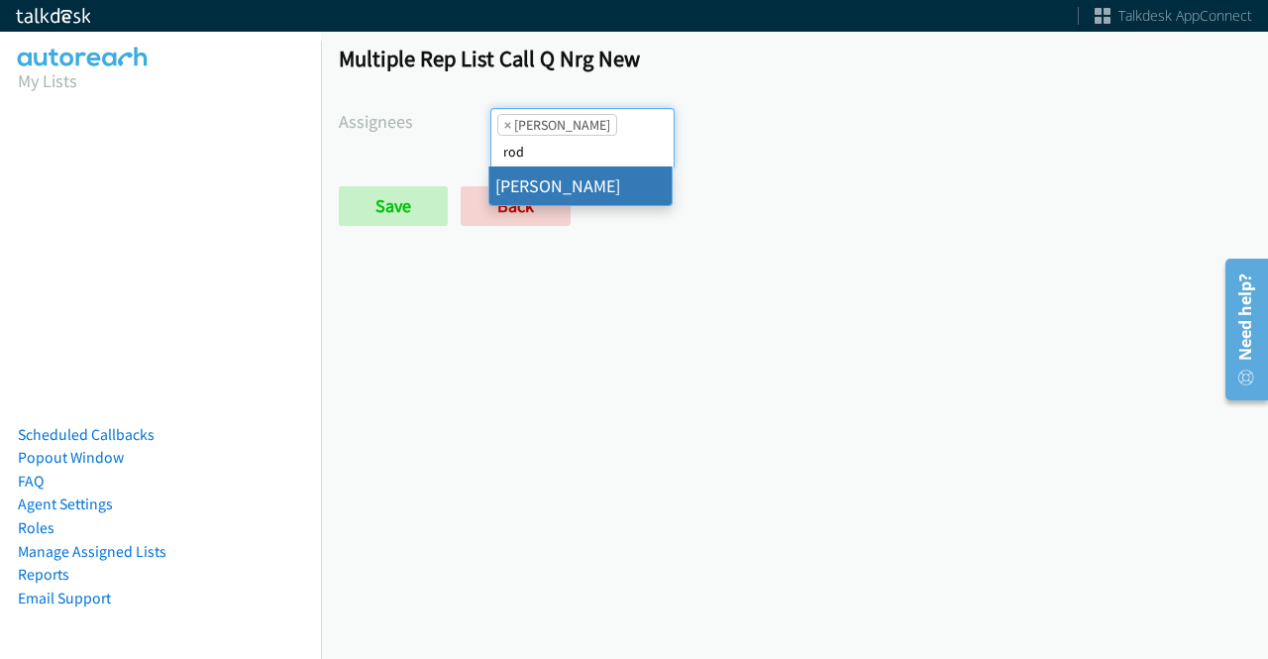
type input "rod"
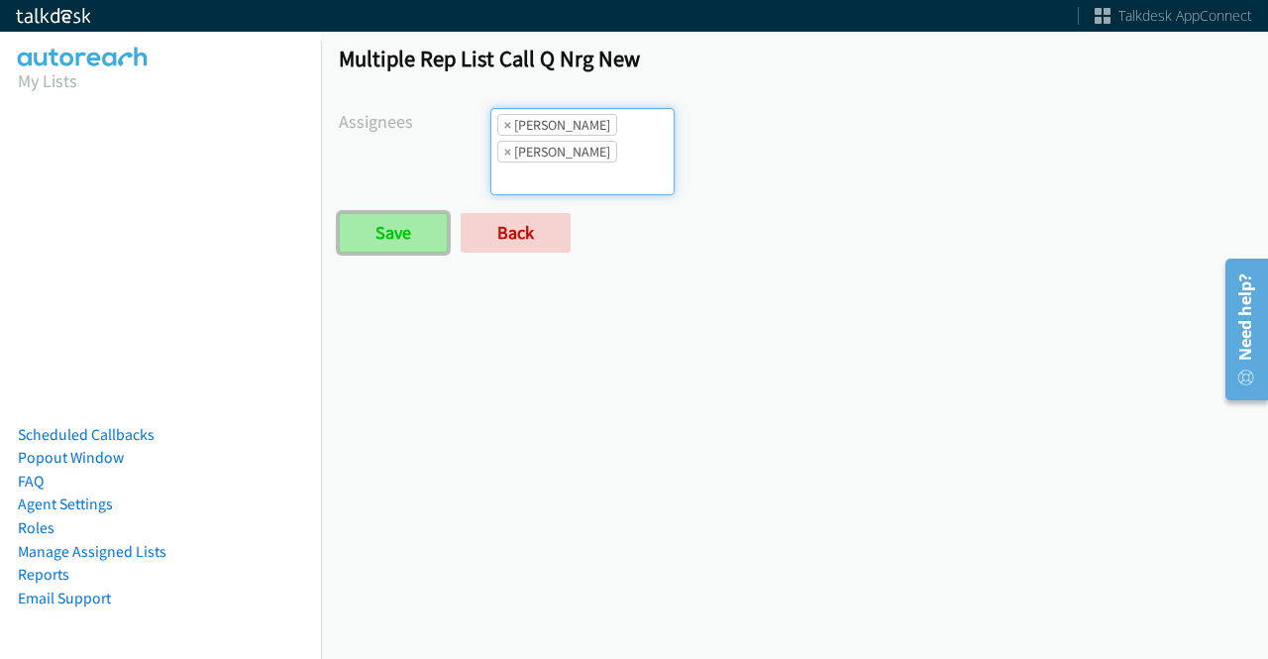
click at [420, 223] on input "Save" at bounding box center [393, 233] width 109 height 40
